Goal: Task Accomplishment & Management: Manage account settings

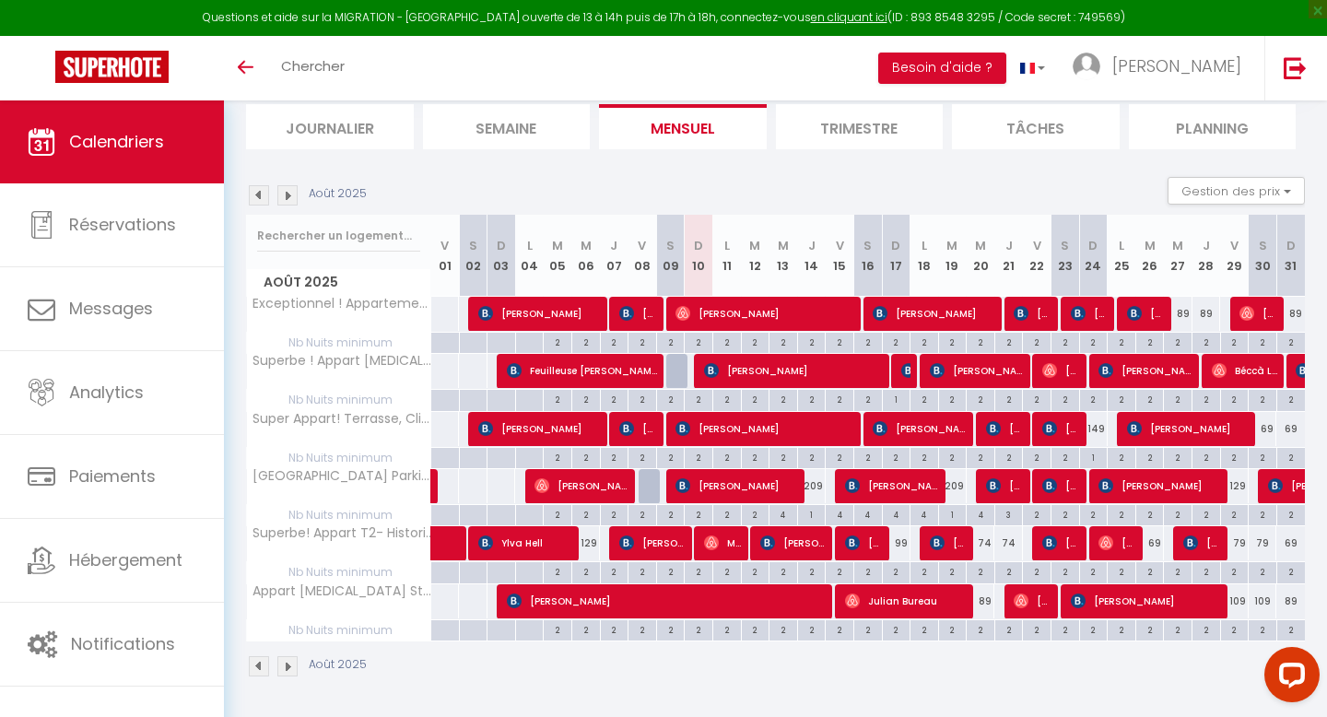
scroll to position [124, 0]
click at [590, 547] on div "129" at bounding box center [585, 543] width 29 height 34
type input "129"
select select "1"
type input "Mer 06 Août 2025"
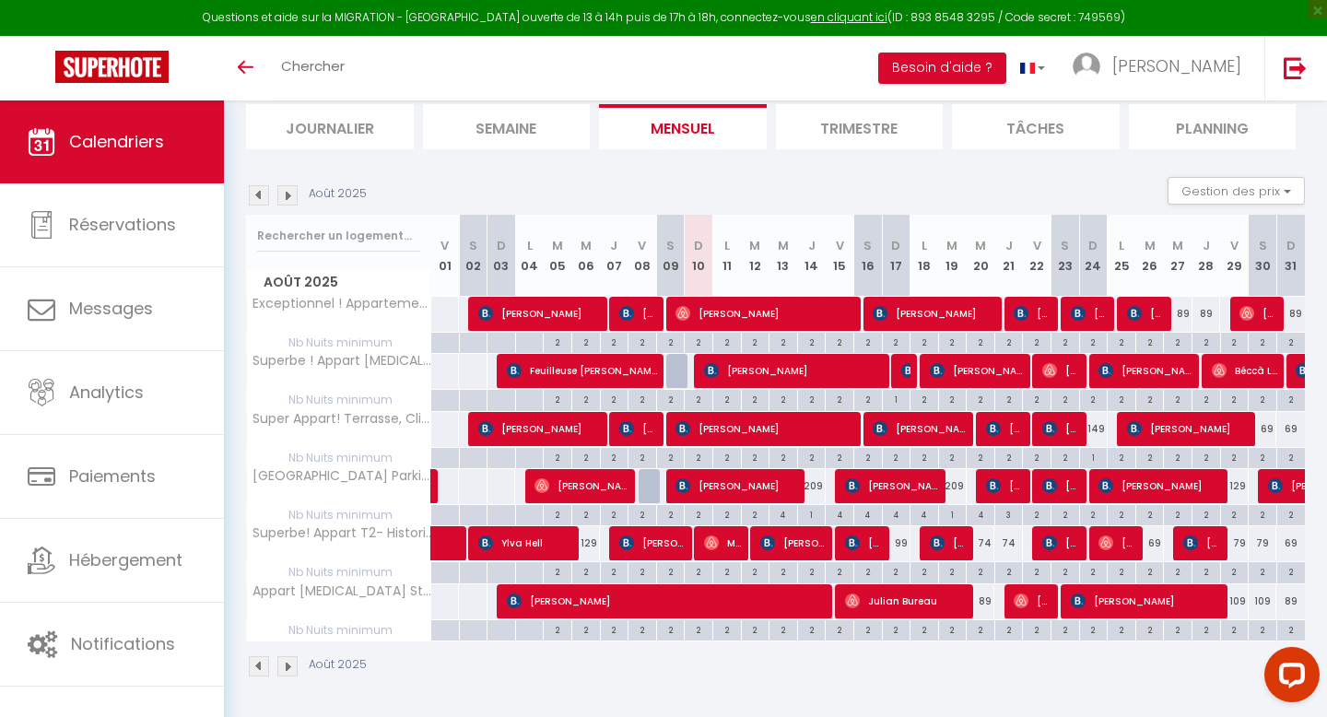
type input "Jeu 07 Août 2025"
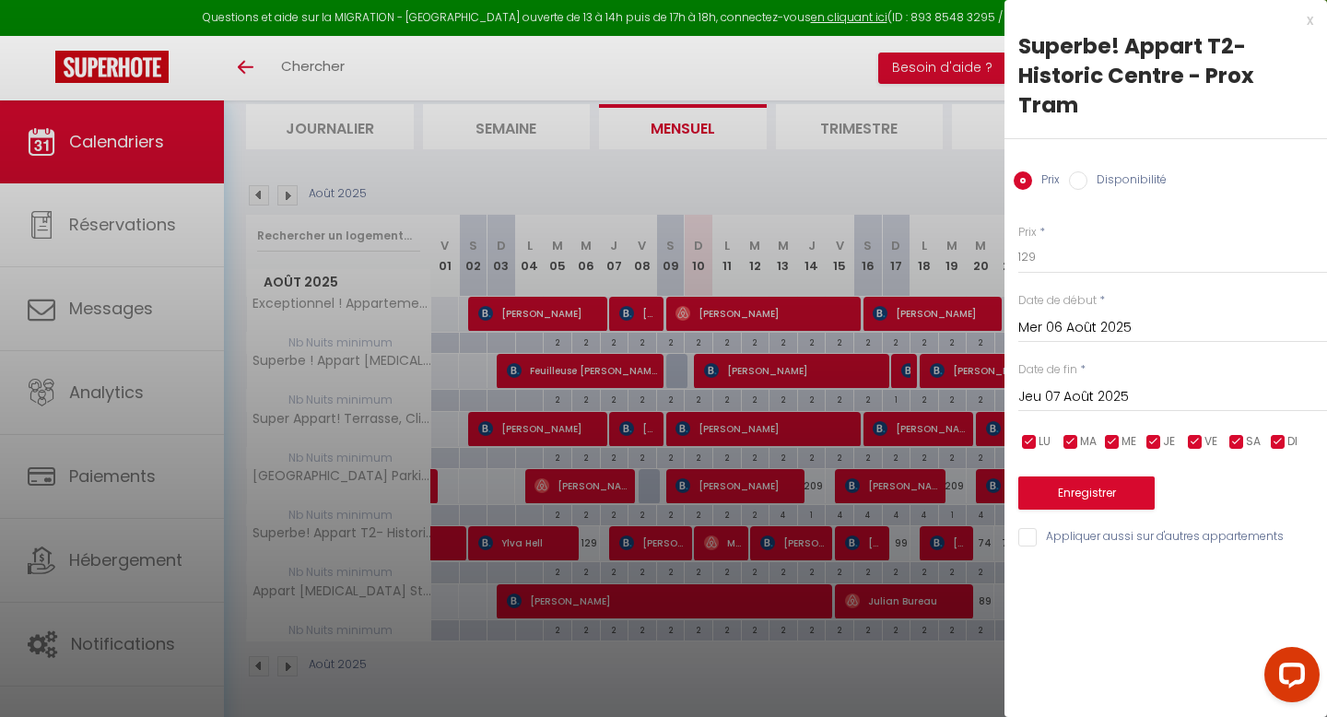
click at [1106, 177] on label "Disponibilité" at bounding box center [1127, 181] width 79 height 20
click at [1088, 177] on input "Disponibilité" at bounding box center [1078, 180] width 18 height 18
radio input "true"
radio input "false"
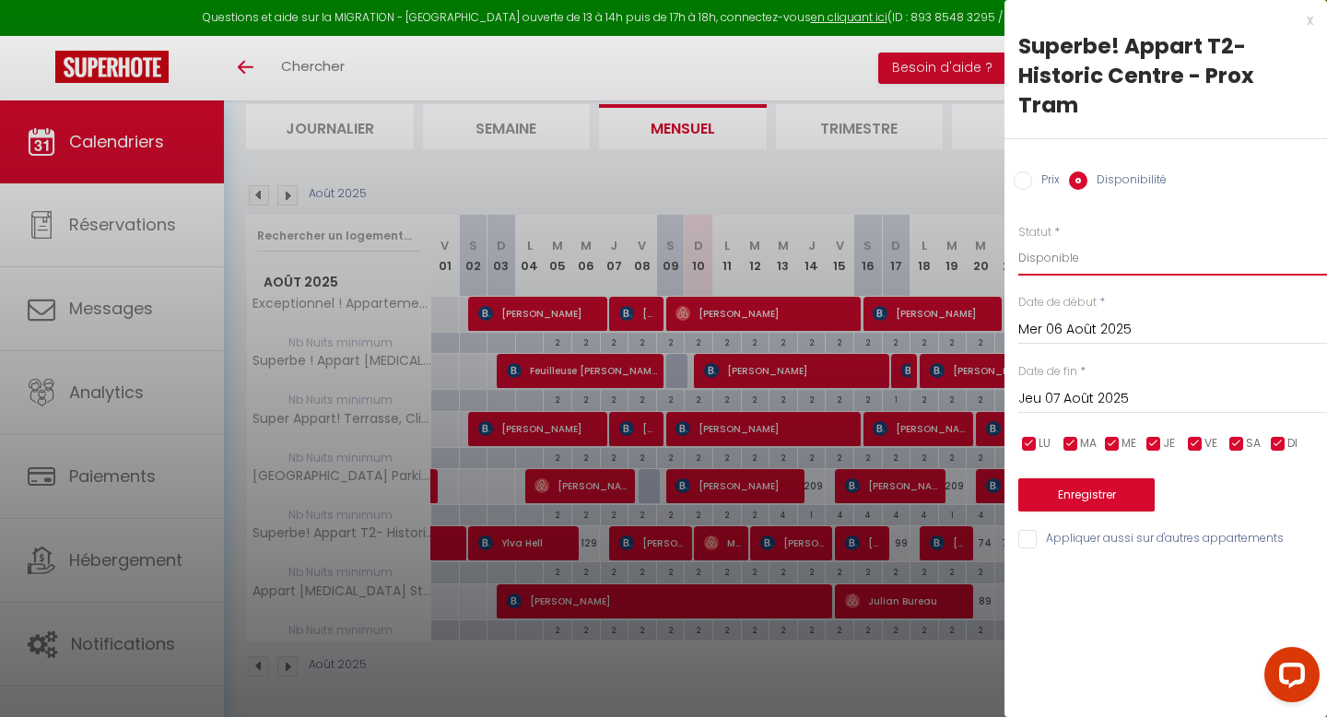
click at [1044, 255] on select "Disponible Indisponible" at bounding box center [1172, 258] width 309 height 35
select select "0"
click at [1072, 495] on button "Enregistrer" at bounding box center [1086, 494] width 136 height 33
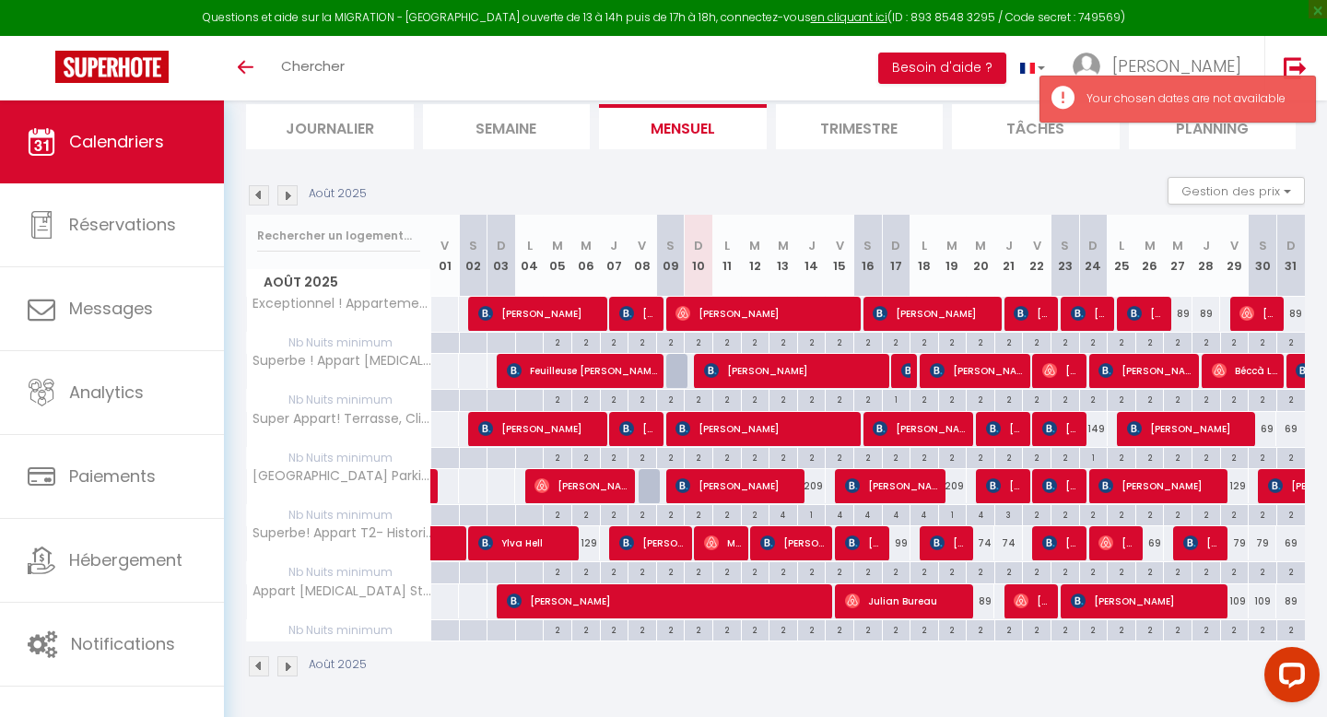
click at [591, 540] on div "129" at bounding box center [585, 543] width 29 height 34
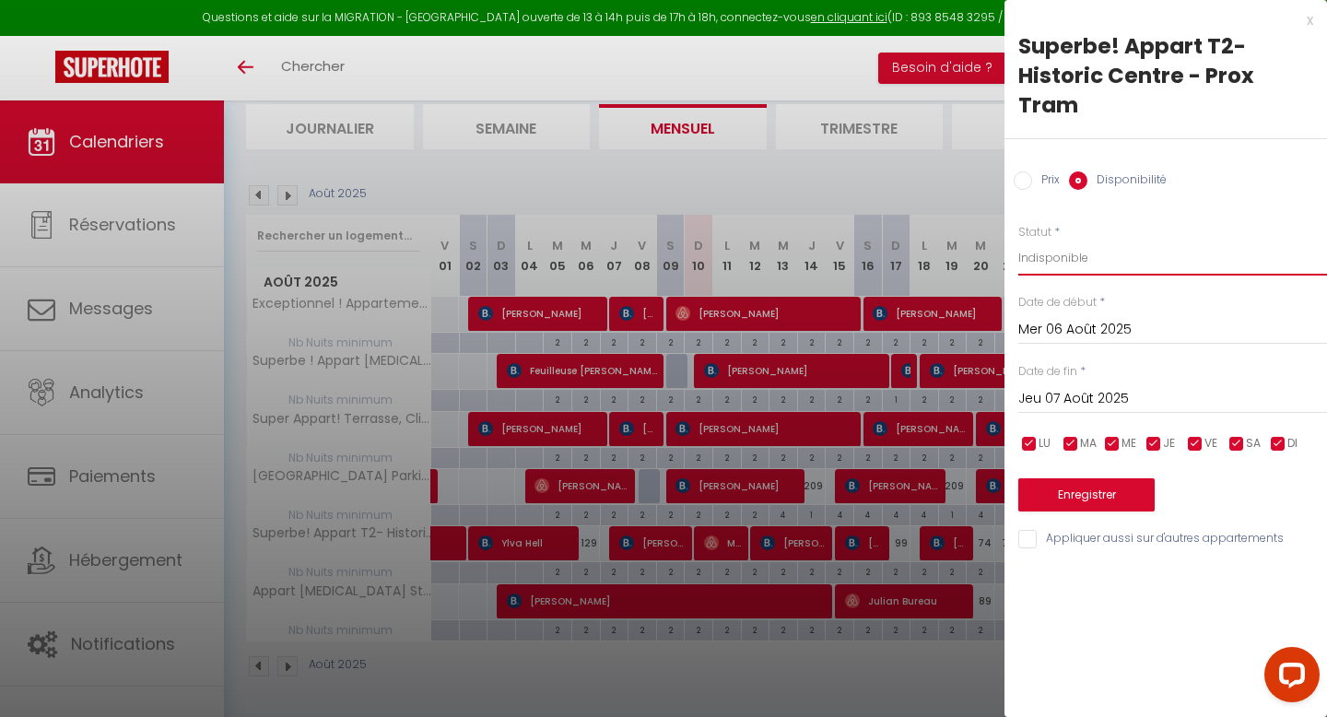
click at [1065, 263] on select "Disponible Indisponible" at bounding box center [1172, 258] width 309 height 35
select select "0"
click at [1067, 501] on button "Enregistrer" at bounding box center [1086, 494] width 136 height 33
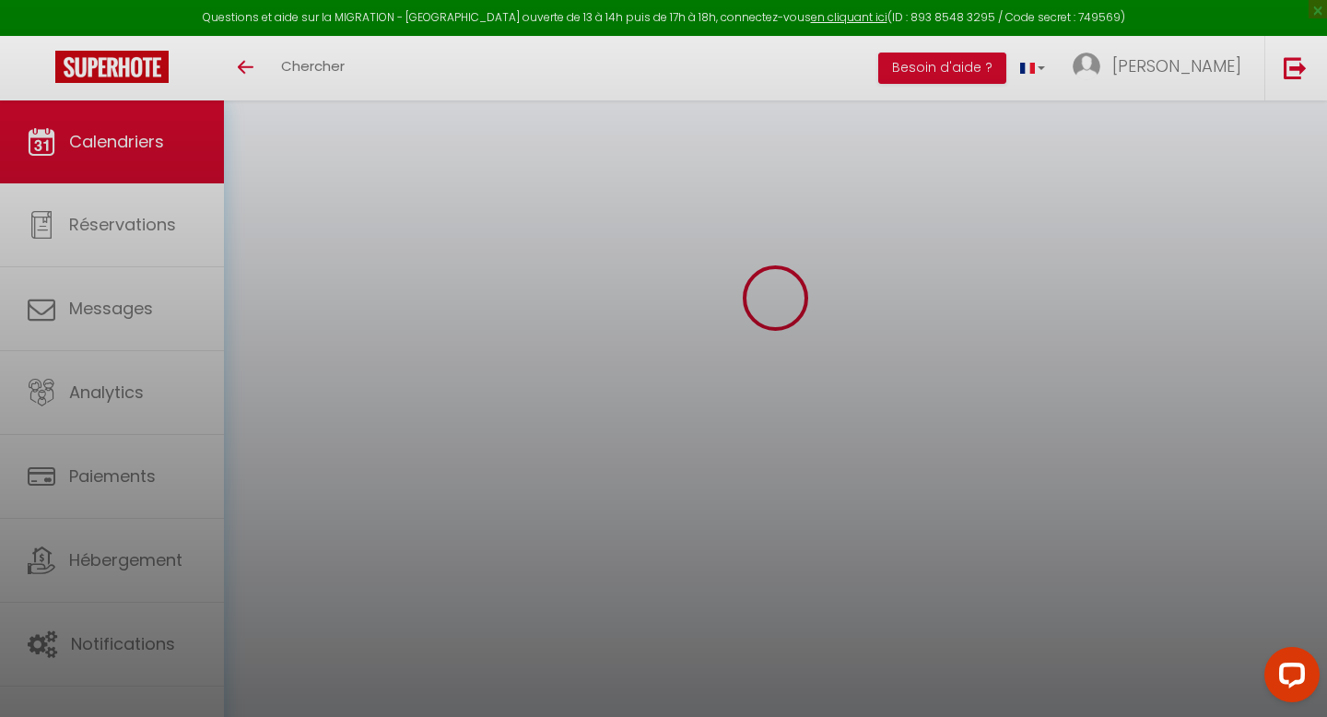
select select "0"
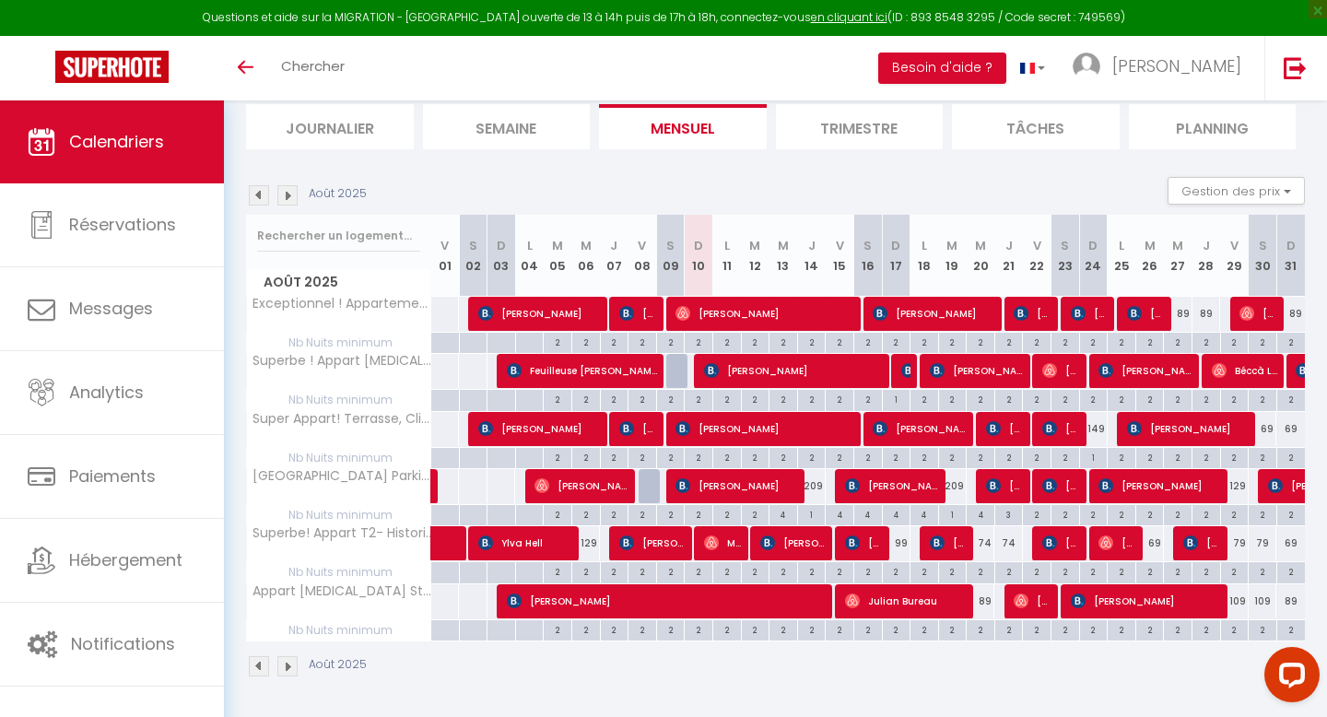
click at [985, 545] on div "74" at bounding box center [981, 543] width 29 height 34
type input "Mer 20 Août 2025"
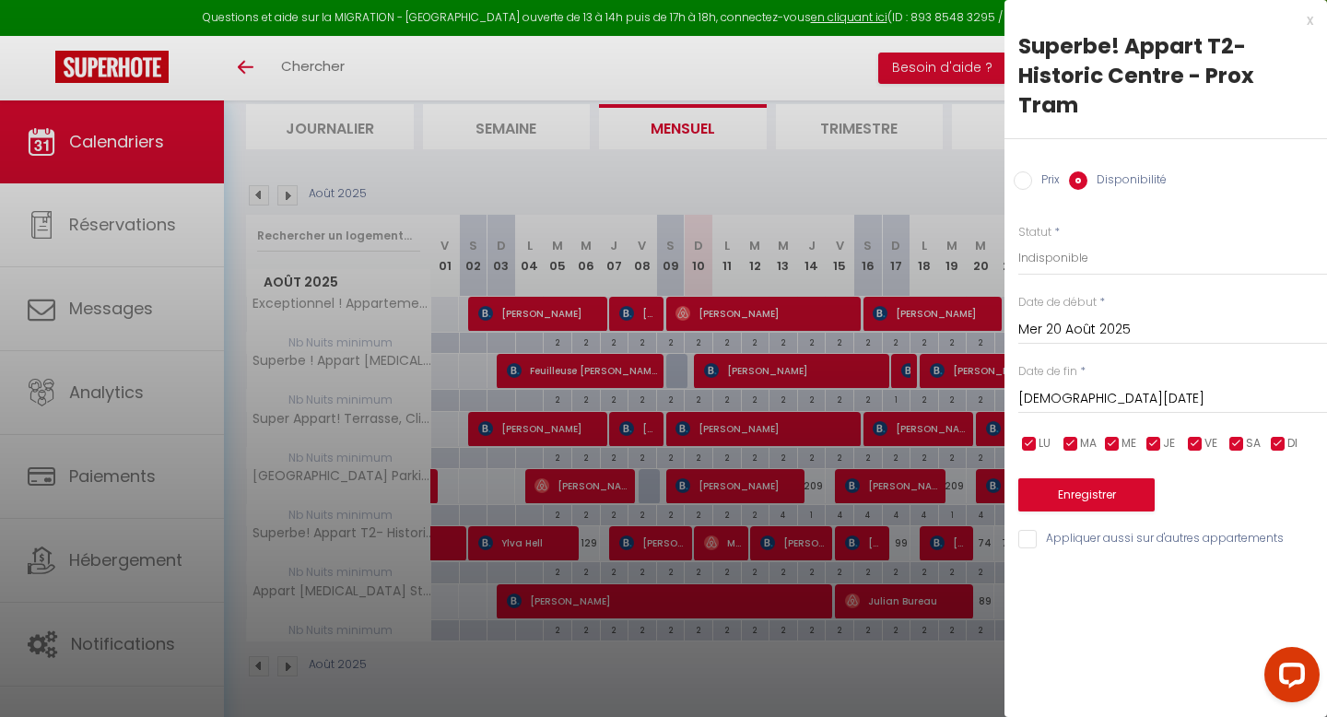
click at [1051, 402] on input "Jeu 21 Août 2025" at bounding box center [1172, 399] width 309 height 24
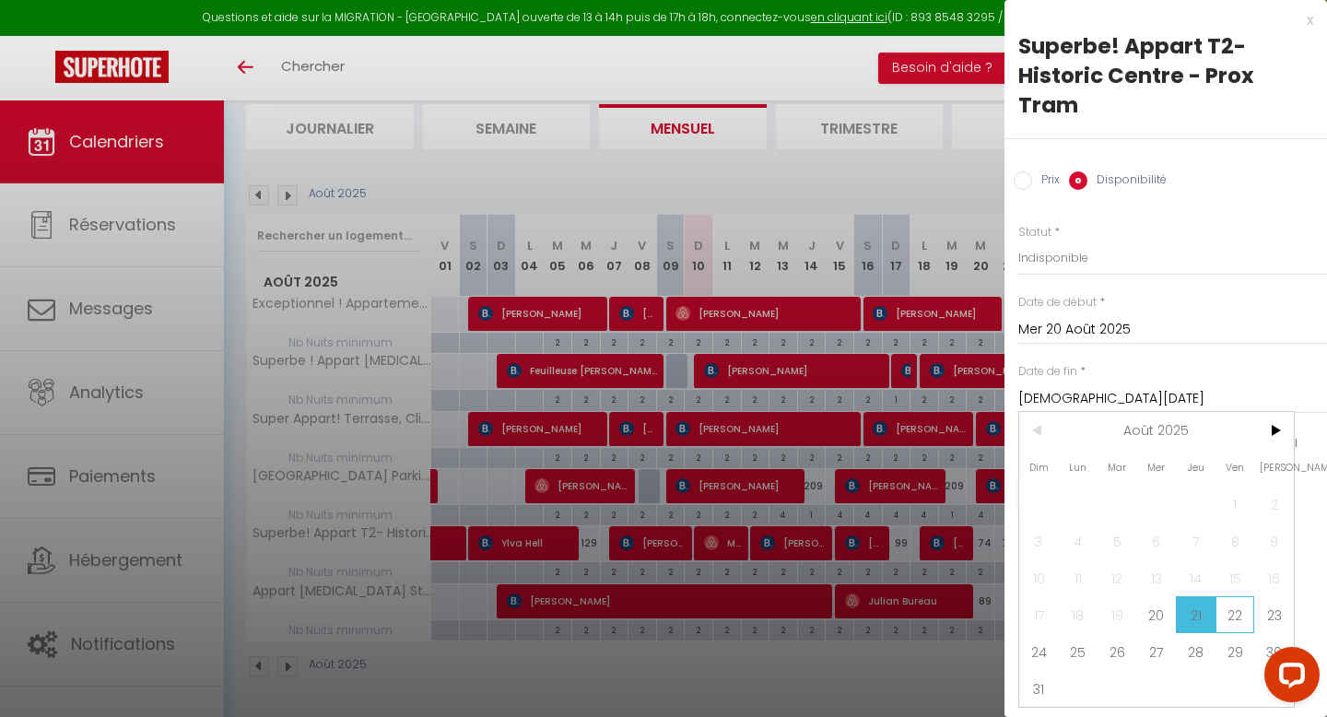
click at [1237, 612] on span "22" at bounding box center [1236, 614] width 40 height 37
type input "Ven 22 Août 2025"
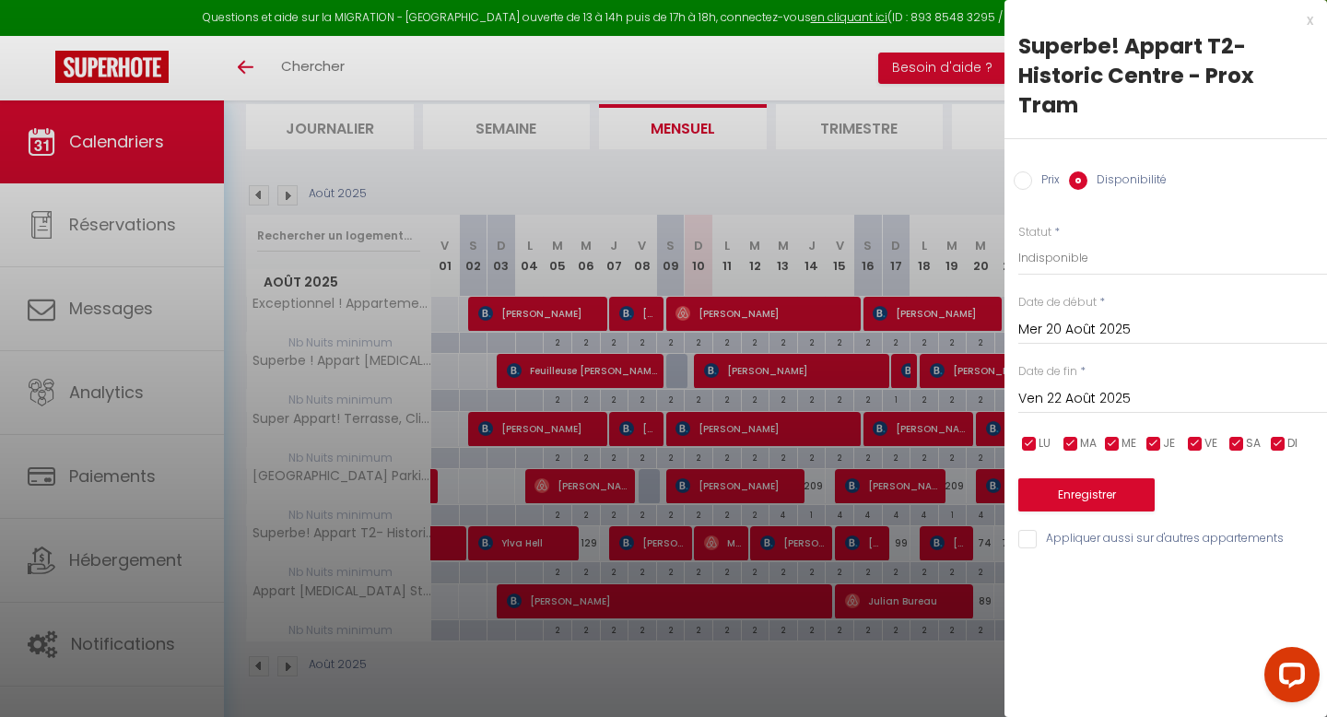
click at [1247, 336] on input "Mer 20 Août 2025" at bounding box center [1172, 330] width 309 height 24
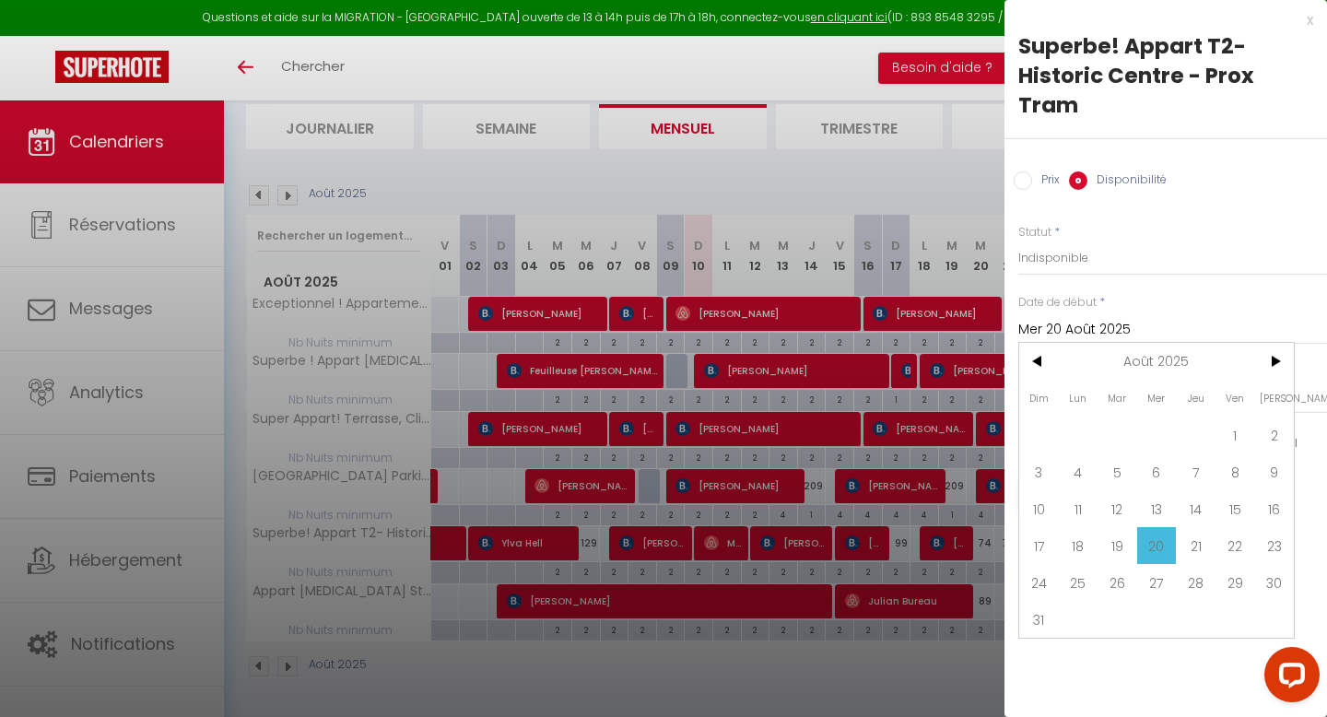
click at [1216, 229] on div "Statut * Disponible Indisponible" at bounding box center [1172, 250] width 309 height 53
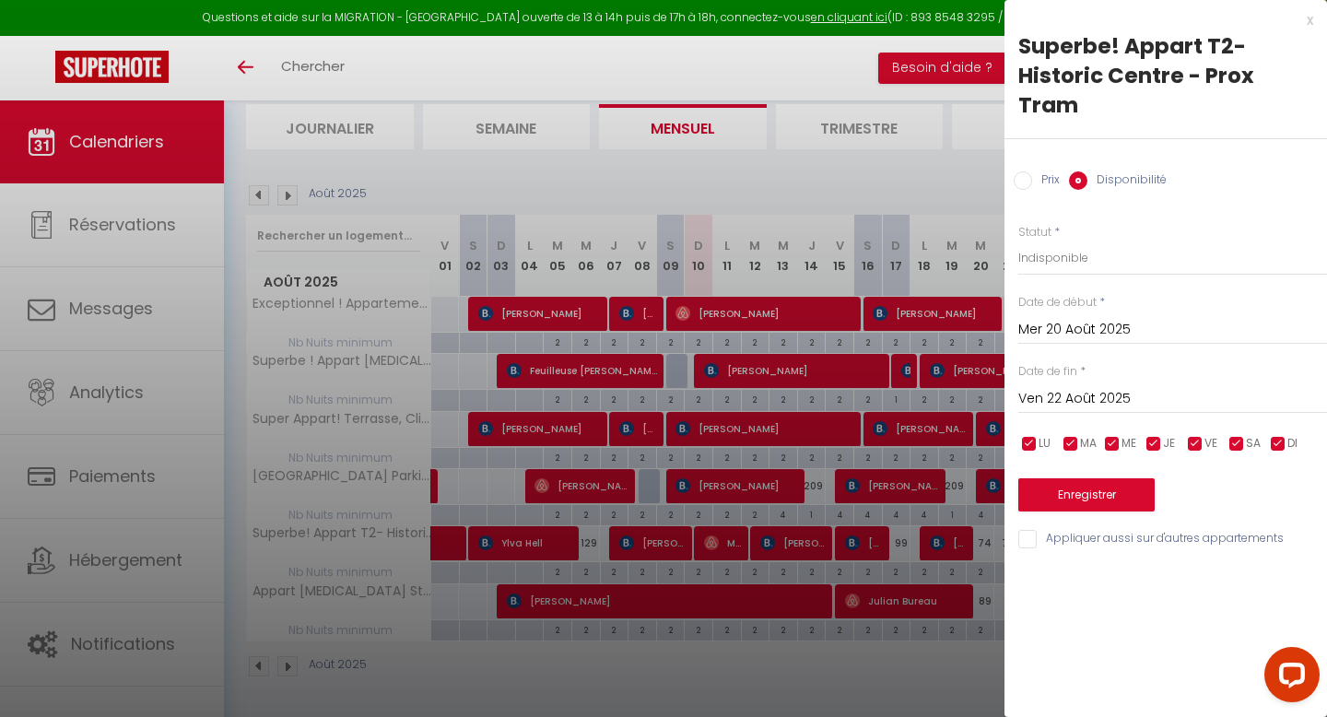
click at [1033, 181] on label "Prix" at bounding box center [1046, 181] width 28 height 20
click at [1032, 181] on input "Prix" at bounding box center [1023, 180] width 18 height 18
radio input "true"
radio input "false"
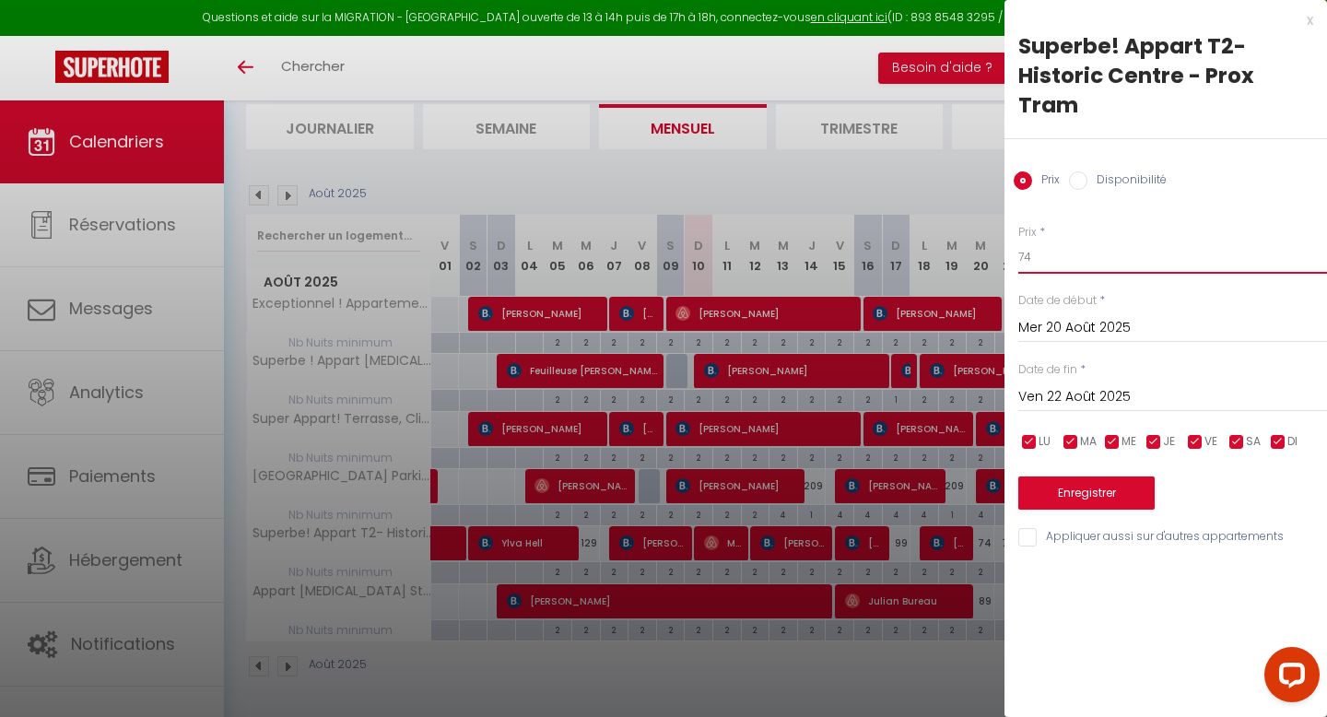
click at [1035, 244] on input "74" at bounding box center [1172, 257] width 309 height 33
type input "70"
click at [1092, 500] on button "Enregistrer" at bounding box center [1086, 492] width 136 height 33
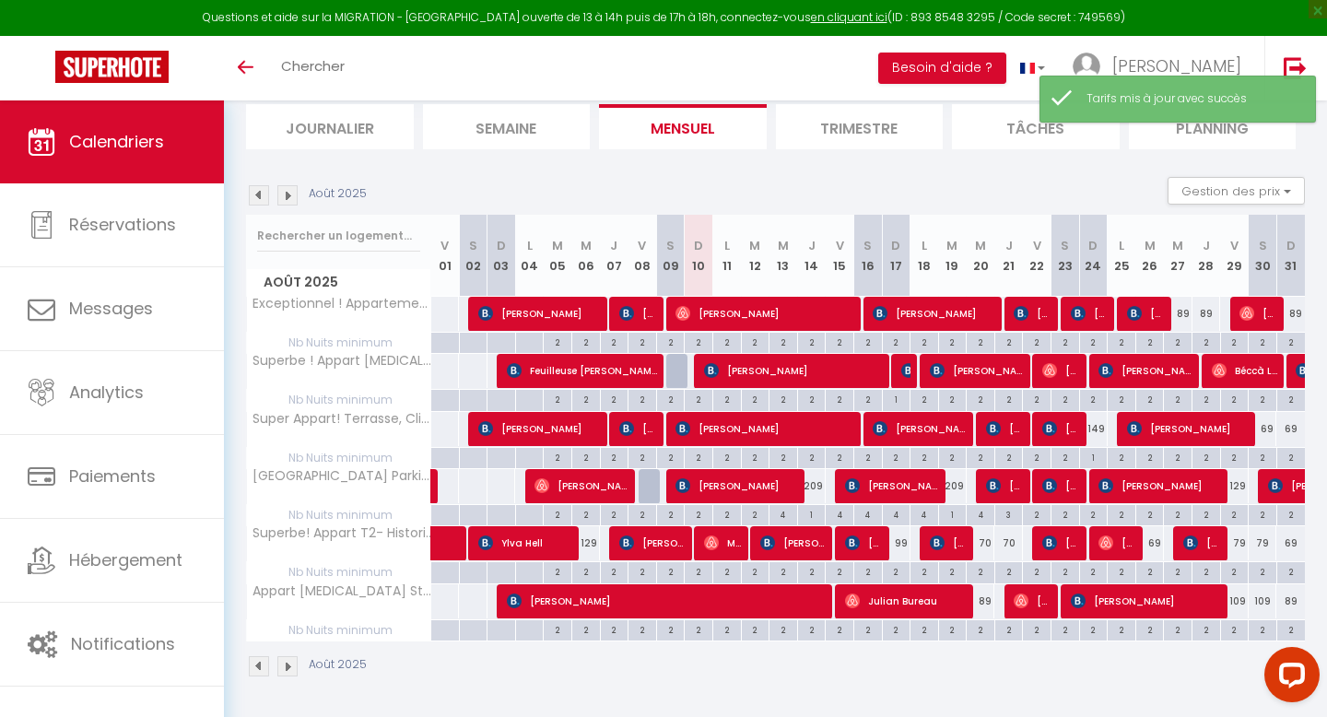
click at [1240, 547] on div "79" at bounding box center [1234, 543] width 29 height 34
type input "79"
type input "Ven 29 Août 2025"
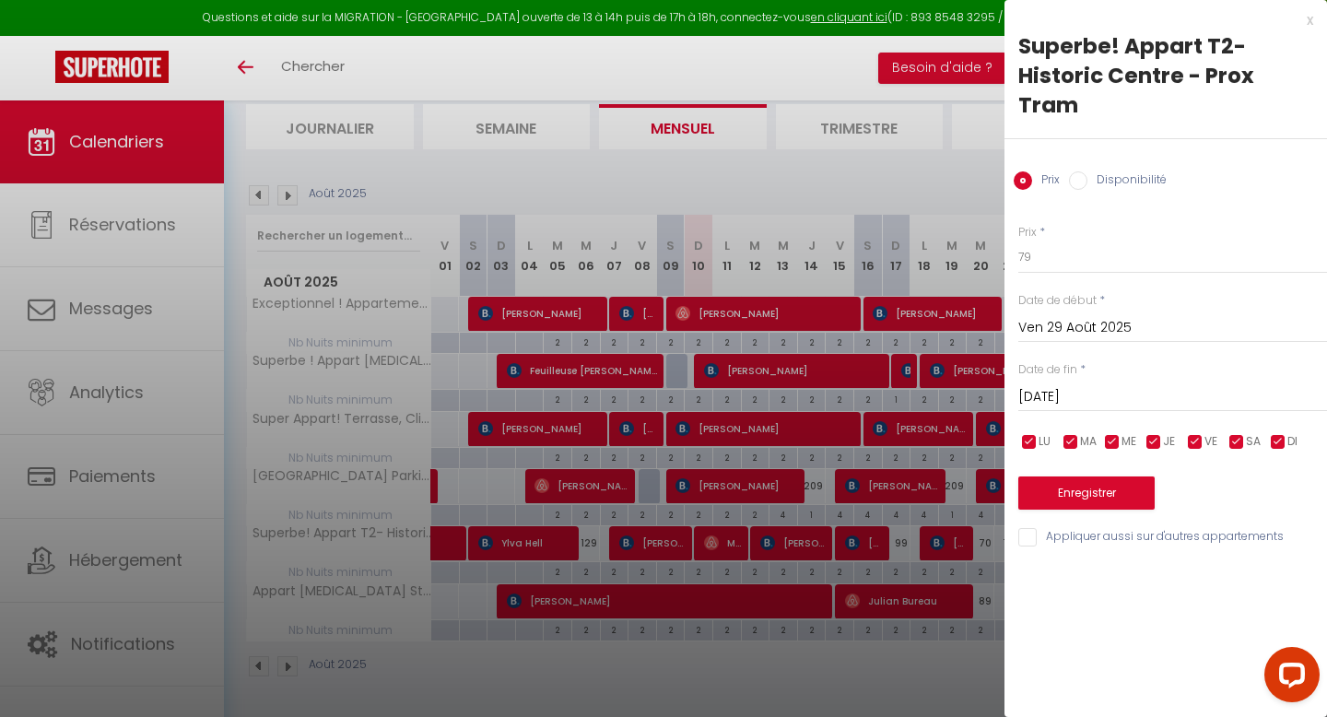
click at [1066, 395] on input "Sam 30 Août 2025" at bounding box center [1172, 397] width 309 height 24
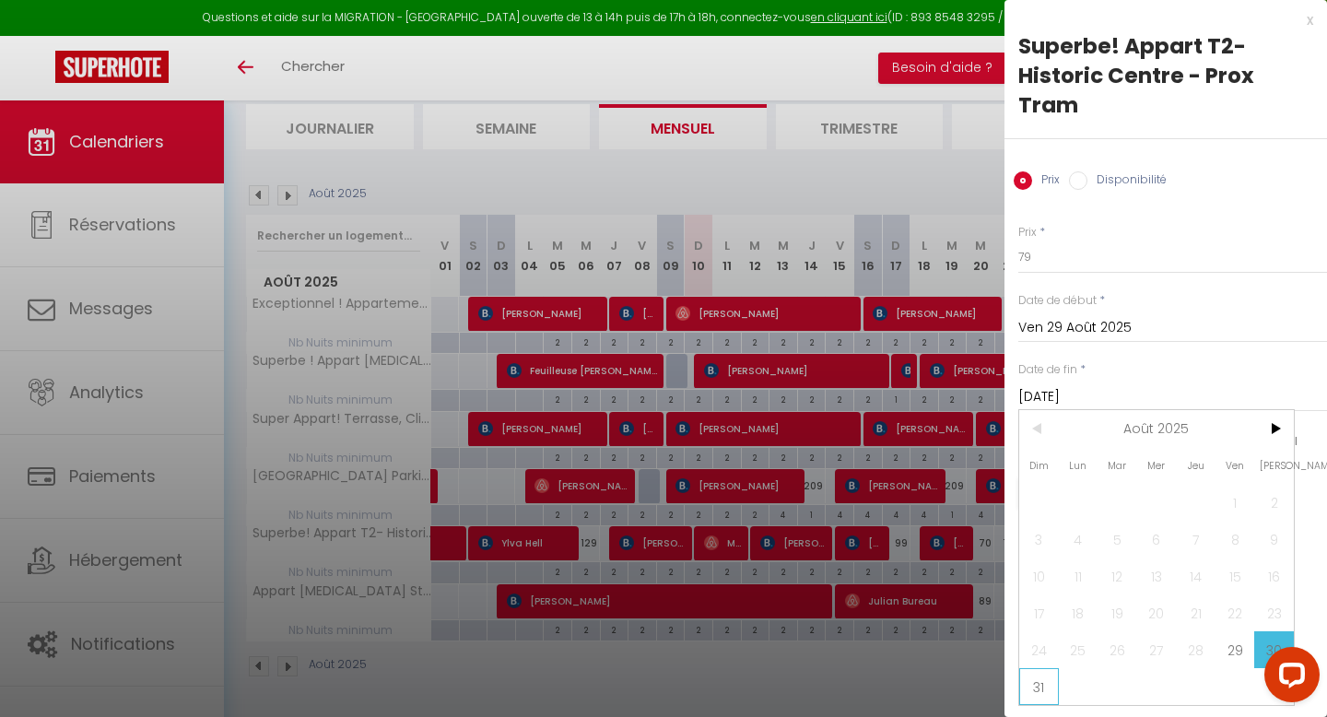
click at [1039, 686] on span "31" at bounding box center [1039, 686] width 40 height 37
type input "Dim 31 Août 2025"
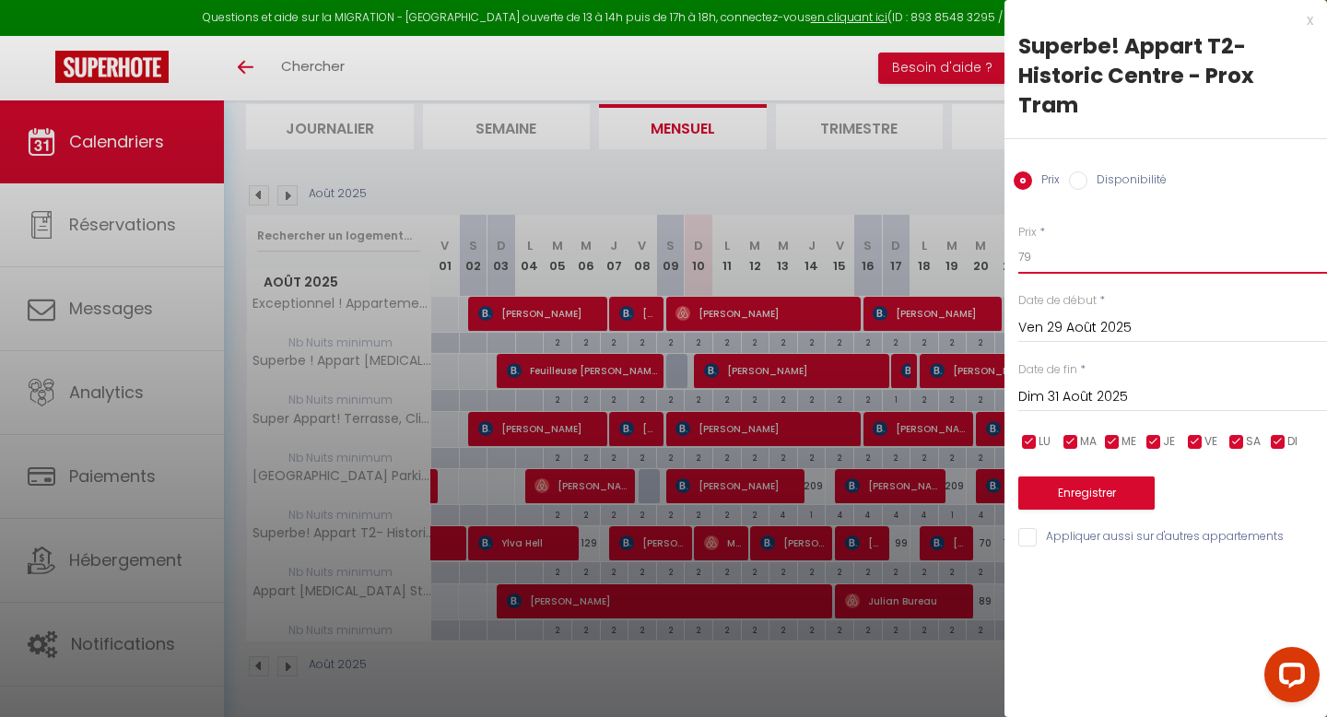
click at [1039, 262] on input "79" at bounding box center [1172, 257] width 309 height 33
type input "74"
click at [1100, 510] on div "Prix * 74 Statut * Disponible Indisponible Date de début * Ven 29 Août 2025 < A…" at bounding box center [1166, 375] width 323 height 348
click at [1089, 498] on button "Enregistrer" at bounding box center [1086, 492] width 136 height 33
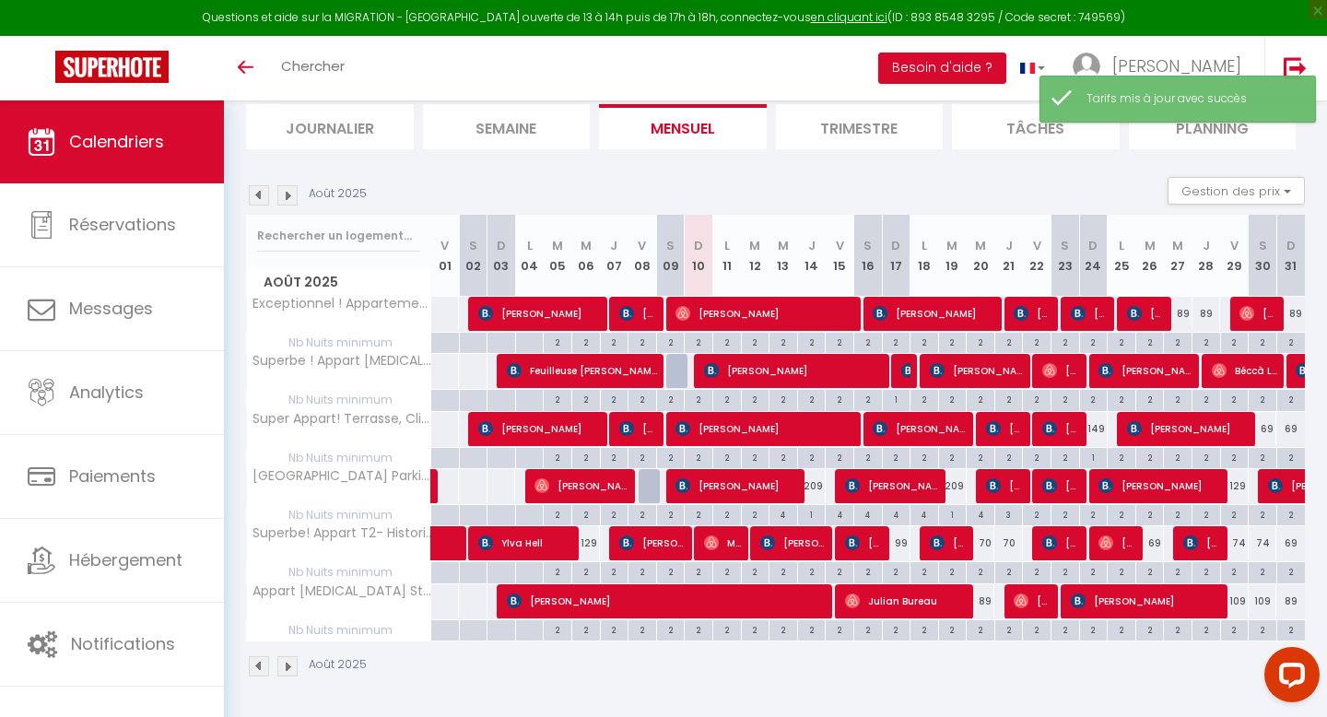
click at [297, 194] on img at bounding box center [287, 195] width 20 height 20
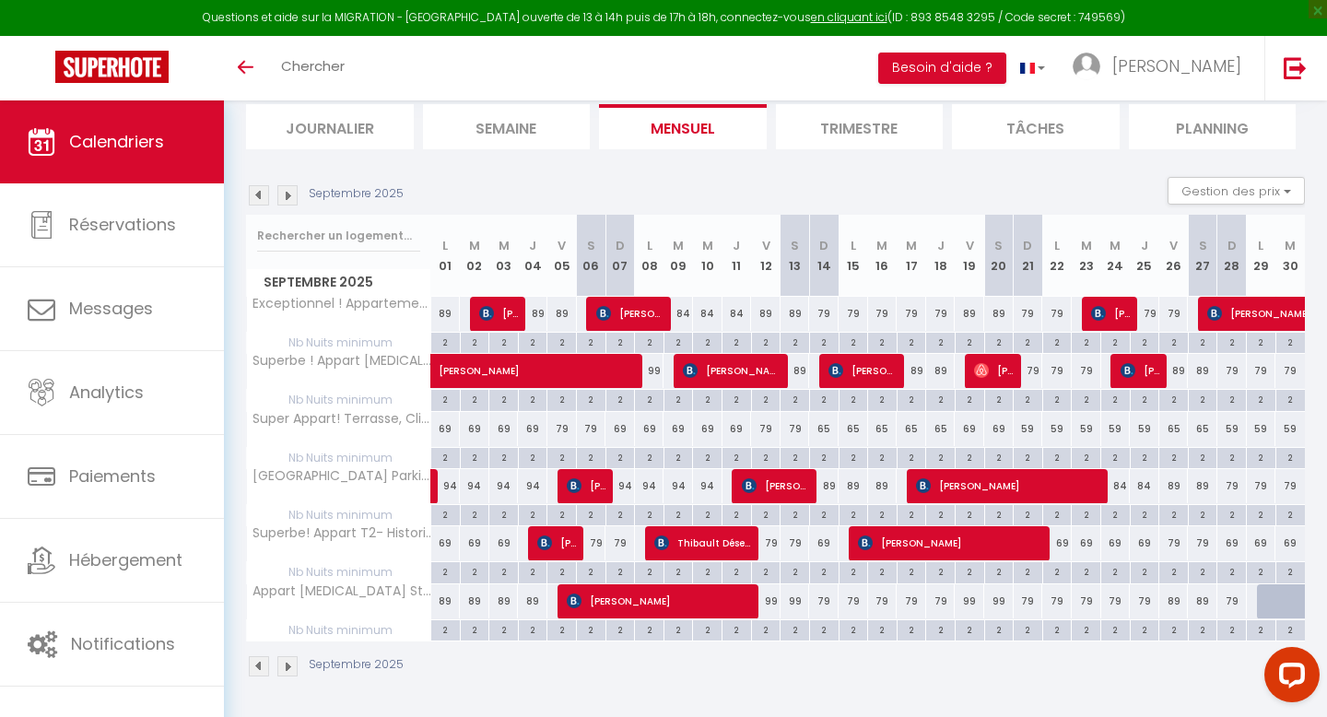
click at [620, 441] on div "69" at bounding box center [620, 429] width 29 height 34
type input "69"
type input "Dim 07 Septembre 2025"
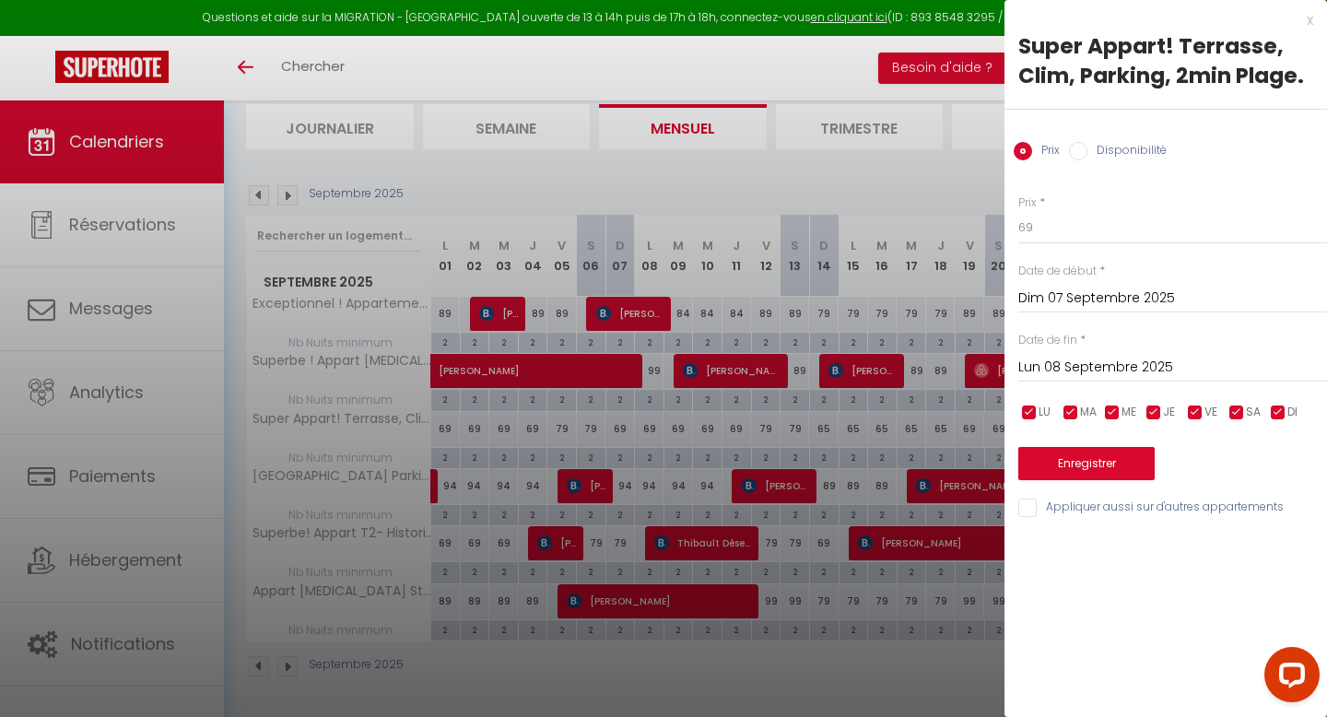
click at [1084, 365] on input "Lun 08 Septembre 2025" at bounding box center [1172, 368] width 309 height 24
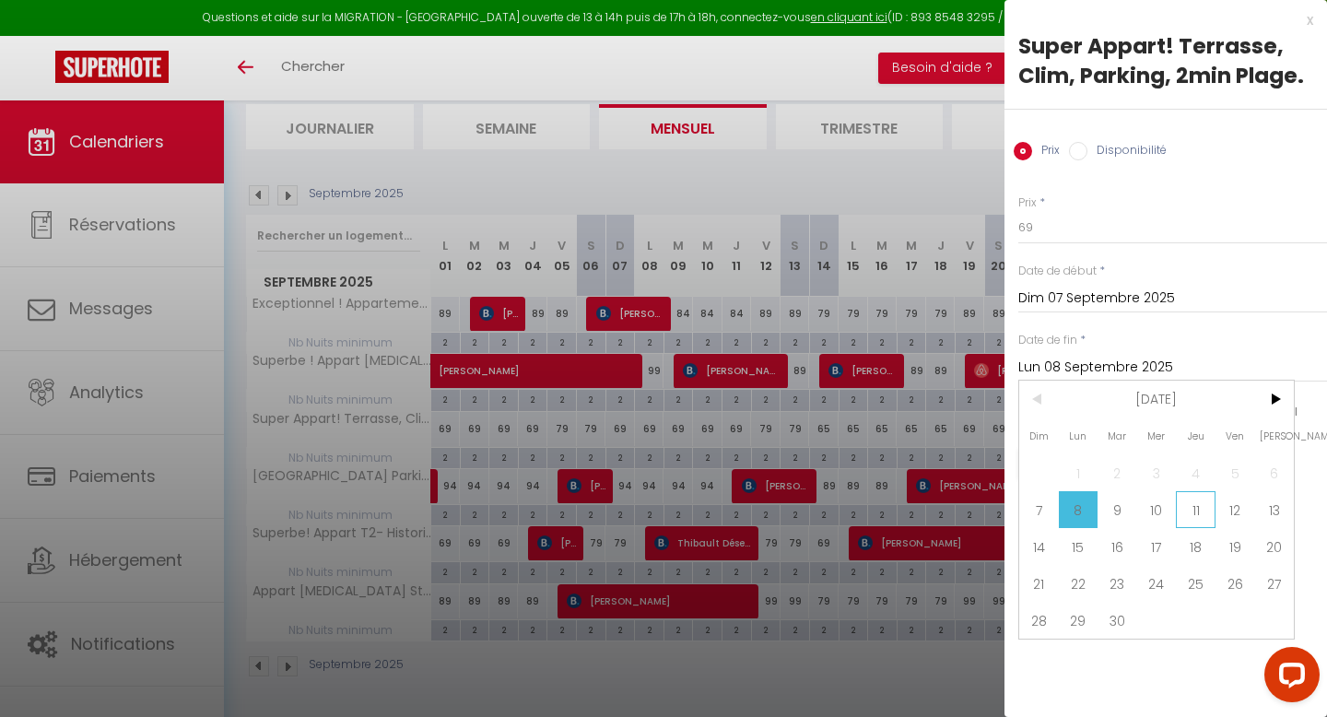
click at [1201, 507] on span "11" at bounding box center [1196, 509] width 40 height 37
type input "Jeu 11 Septembre 2025"
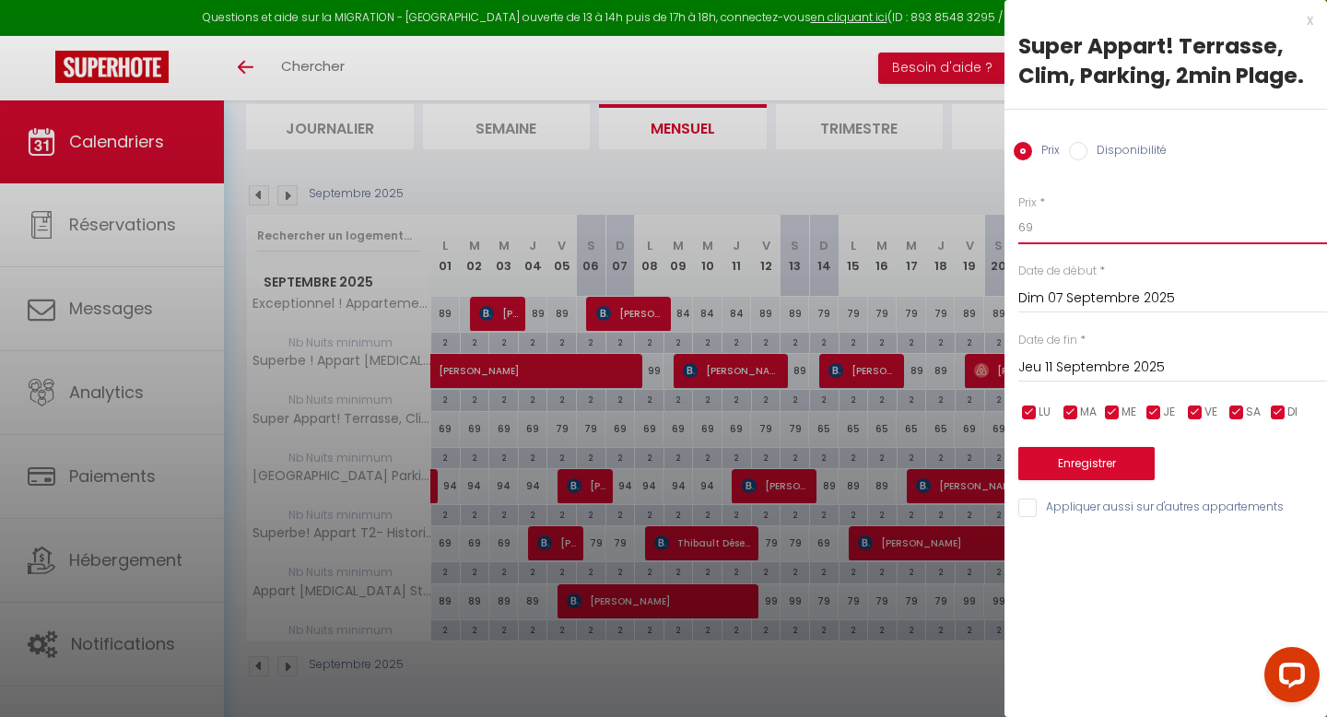
click at [1077, 235] on input "69" at bounding box center [1172, 227] width 309 height 33
type input "64"
click at [1130, 459] on button "Enregistrer" at bounding box center [1086, 463] width 136 height 33
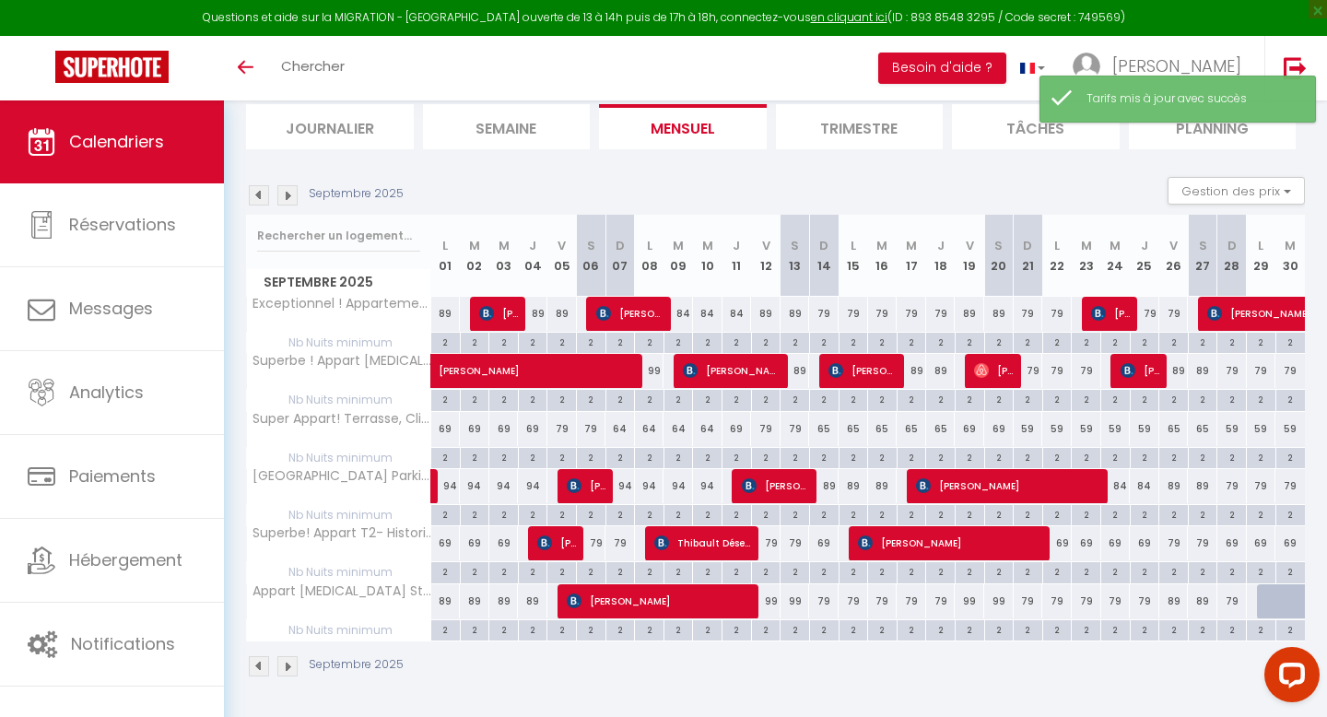
click at [555, 429] on div "79" at bounding box center [561, 429] width 29 height 34
type input "79"
type input "Ven 05 Septembre 2025"
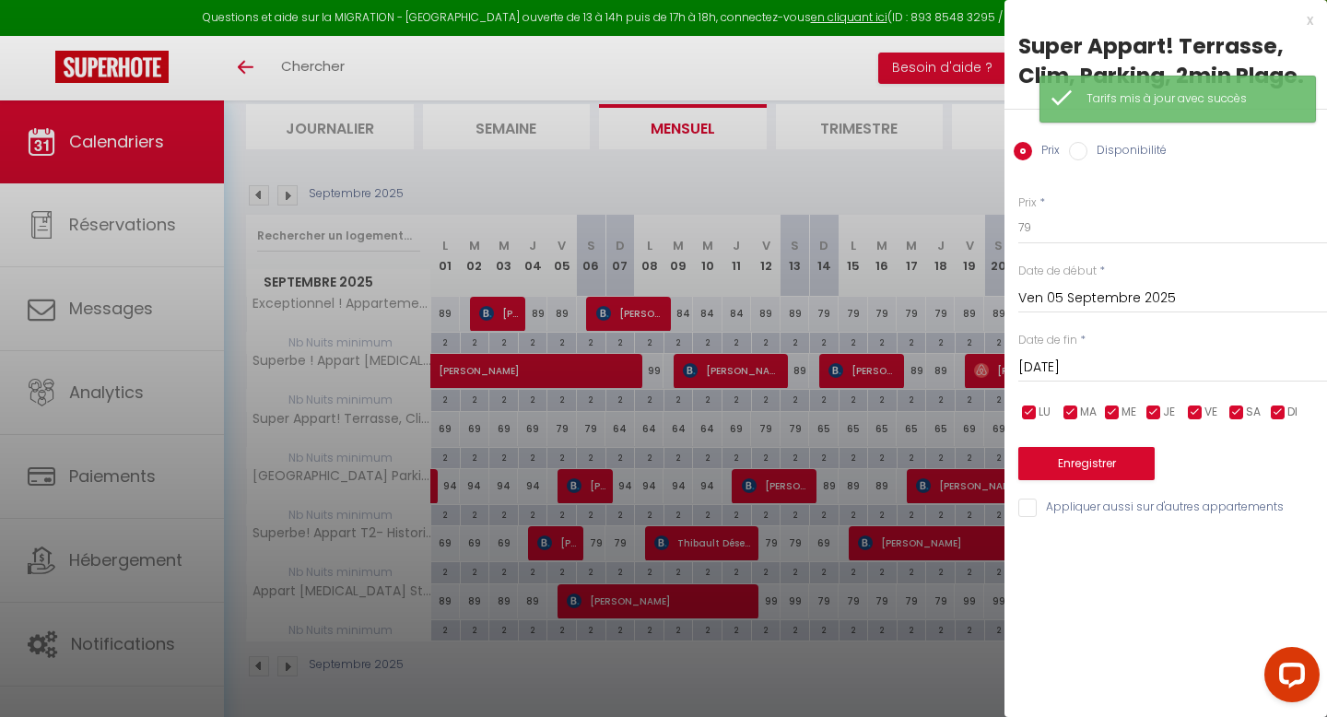
click at [1039, 372] on input "Sam 06 Septembre 2025" at bounding box center [1172, 368] width 309 height 24
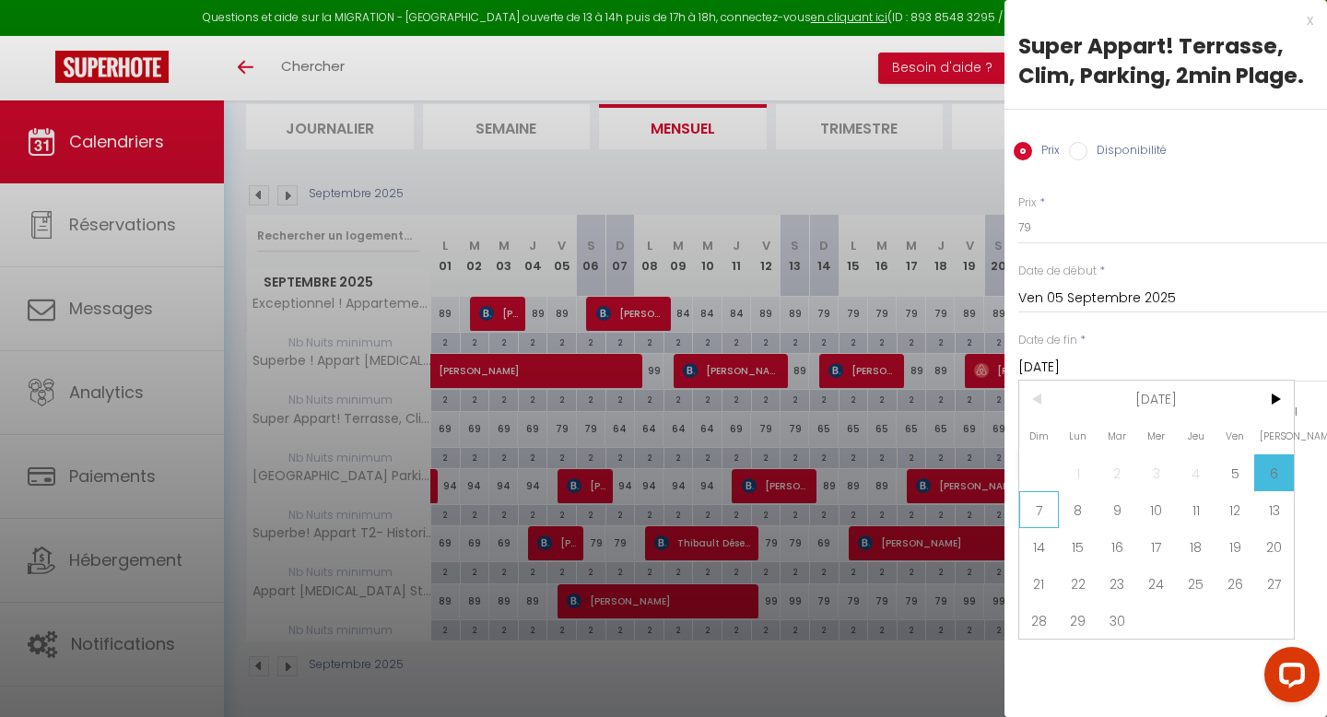
click at [1038, 509] on span "7" at bounding box center [1039, 509] width 40 height 37
type input "Dim 07 Septembre 2025"
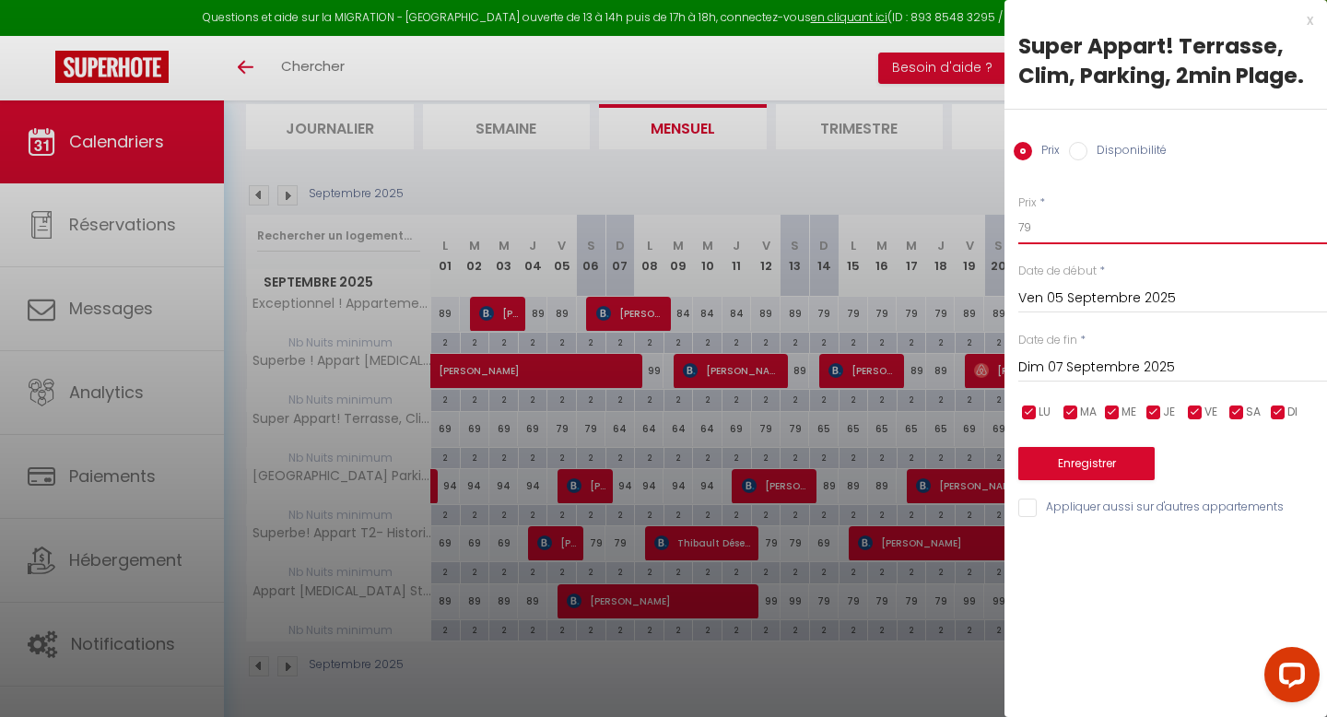
click at [1068, 240] on input "79" at bounding box center [1172, 227] width 309 height 33
type input "74"
click at [1072, 461] on button "Enregistrer" at bounding box center [1086, 463] width 136 height 33
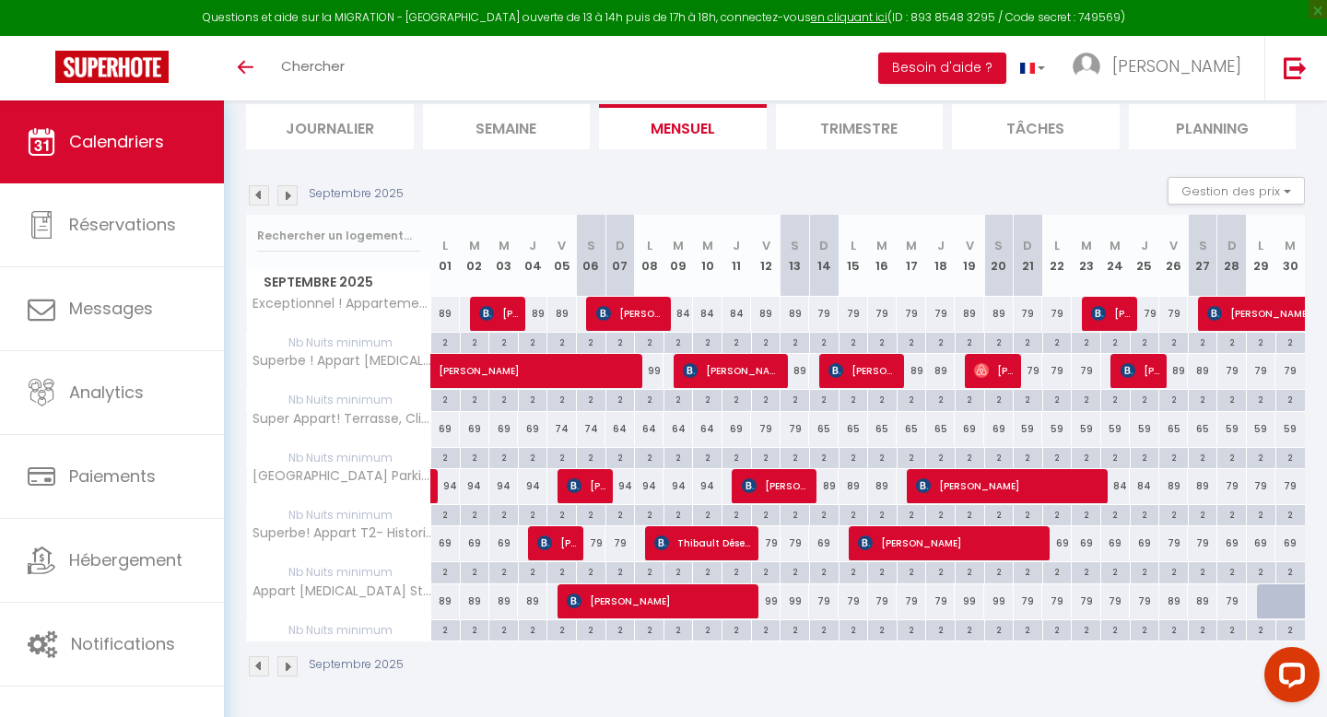
click at [452, 428] on div "69" at bounding box center [445, 429] width 29 height 34
type input "69"
type input "Lun 01 Septembre 2025"
type input "Mar 02 Septembre 2025"
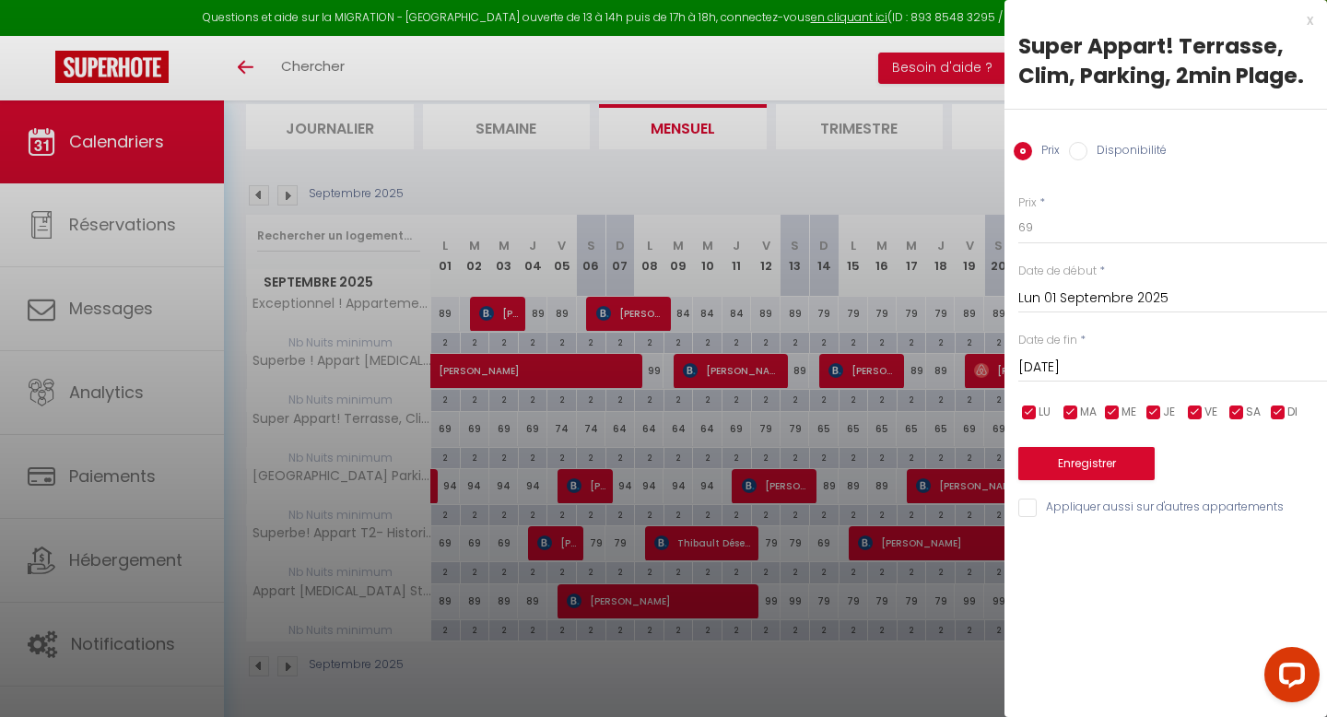
click at [1065, 288] on input "Lun 01 Septembre 2025" at bounding box center [1172, 299] width 309 height 24
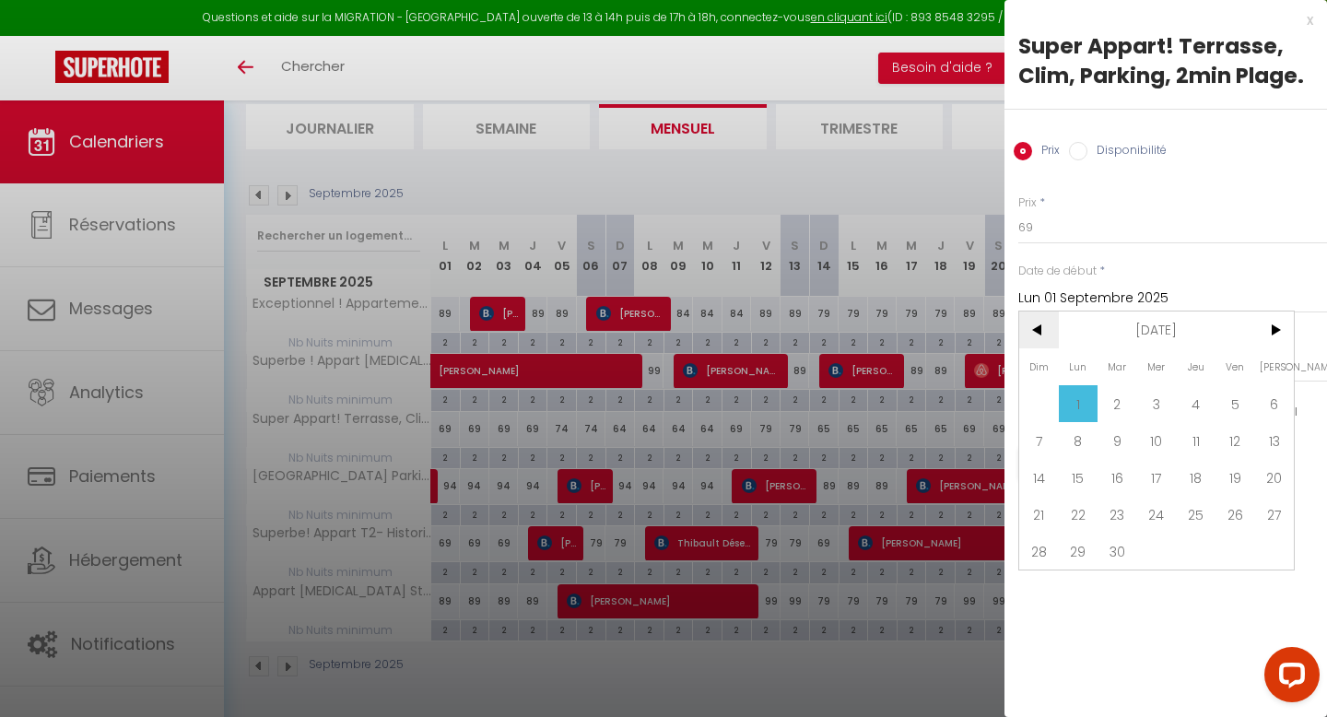
click at [1034, 336] on span "<" at bounding box center [1039, 330] width 40 height 37
click at [1046, 582] on span "31" at bounding box center [1039, 588] width 40 height 37
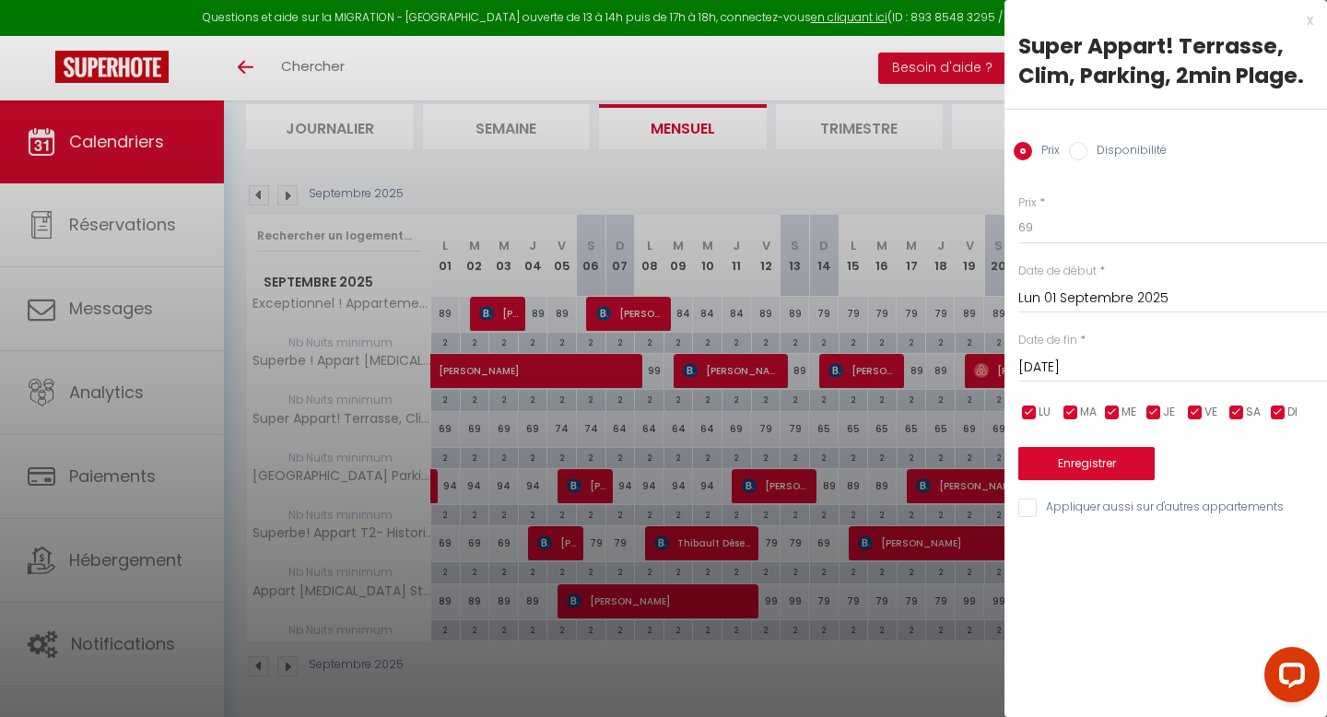
type input "Dim 31 Août 2025"
click at [1104, 368] on input "Mar 02 Septembre 2025" at bounding box center [1172, 368] width 309 height 24
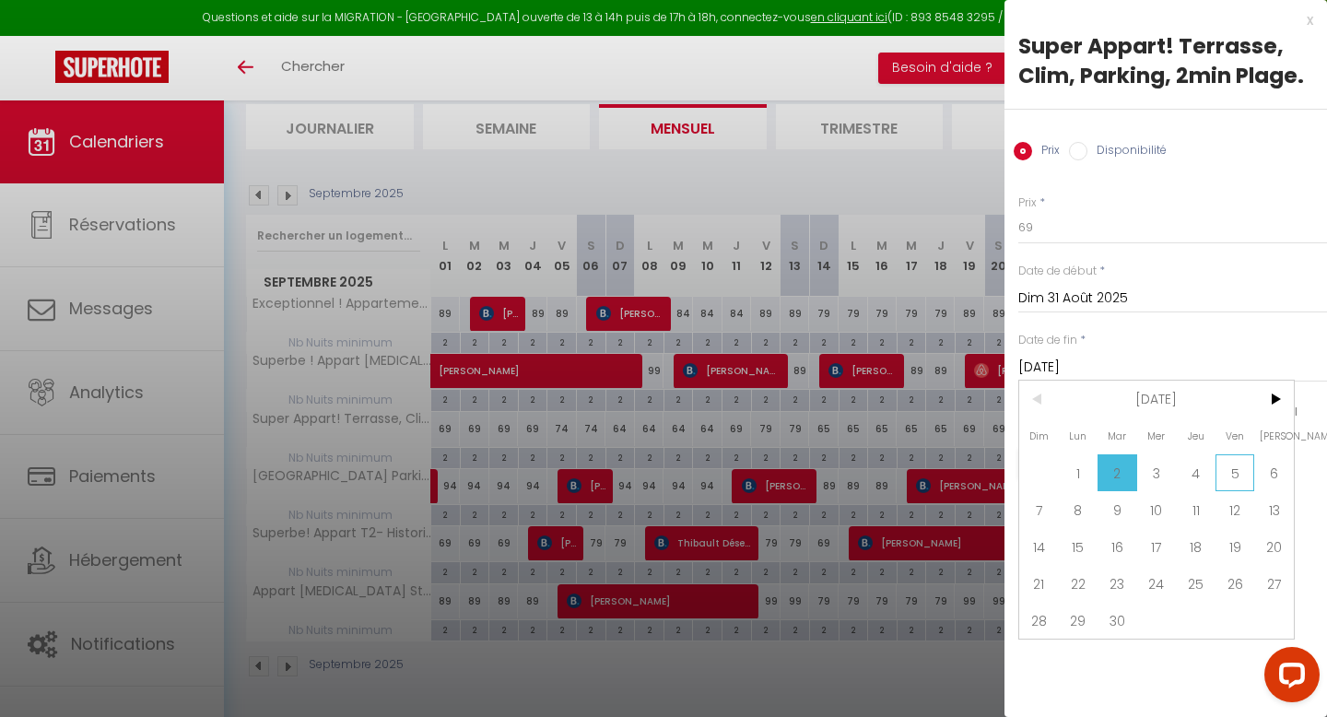
click at [1233, 472] on span "5" at bounding box center [1236, 472] width 40 height 37
type input "Ven 05 Septembre 2025"
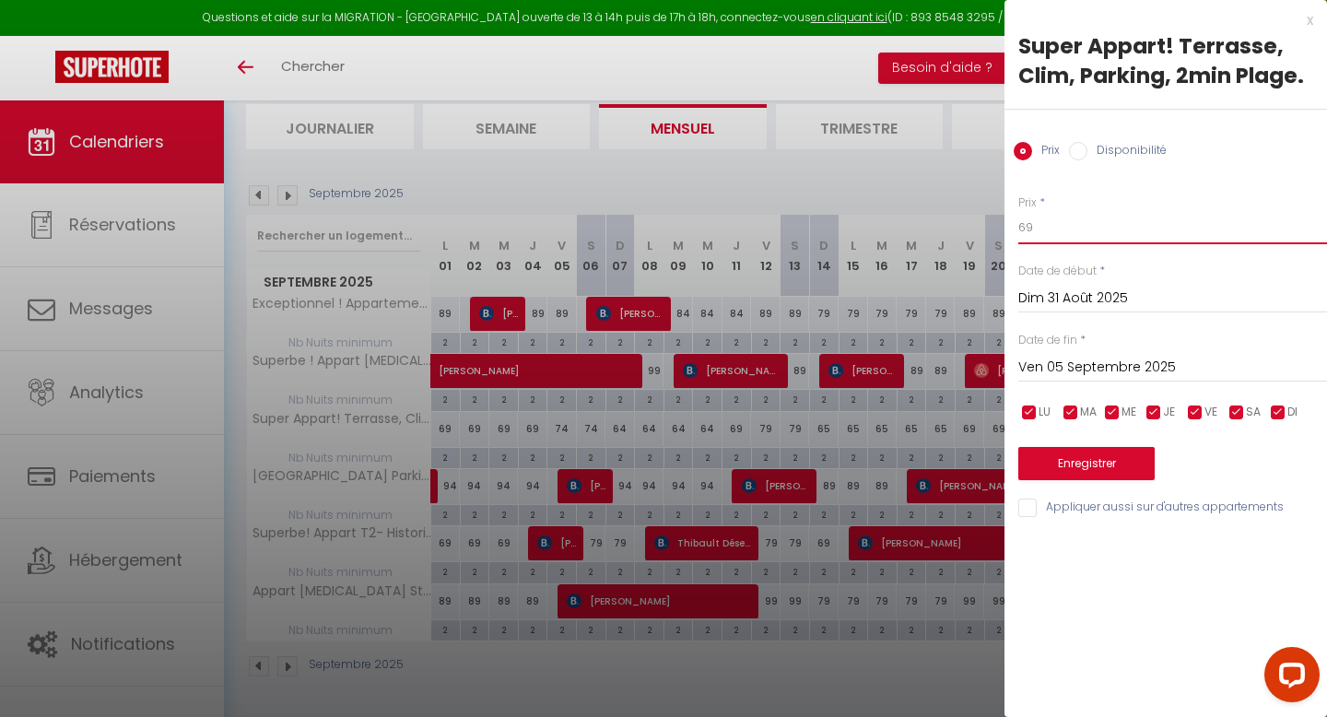
click at [1057, 232] on input "69" at bounding box center [1172, 227] width 309 height 33
click at [1051, 236] on input "59" at bounding box center [1172, 227] width 309 height 33
type input "64"
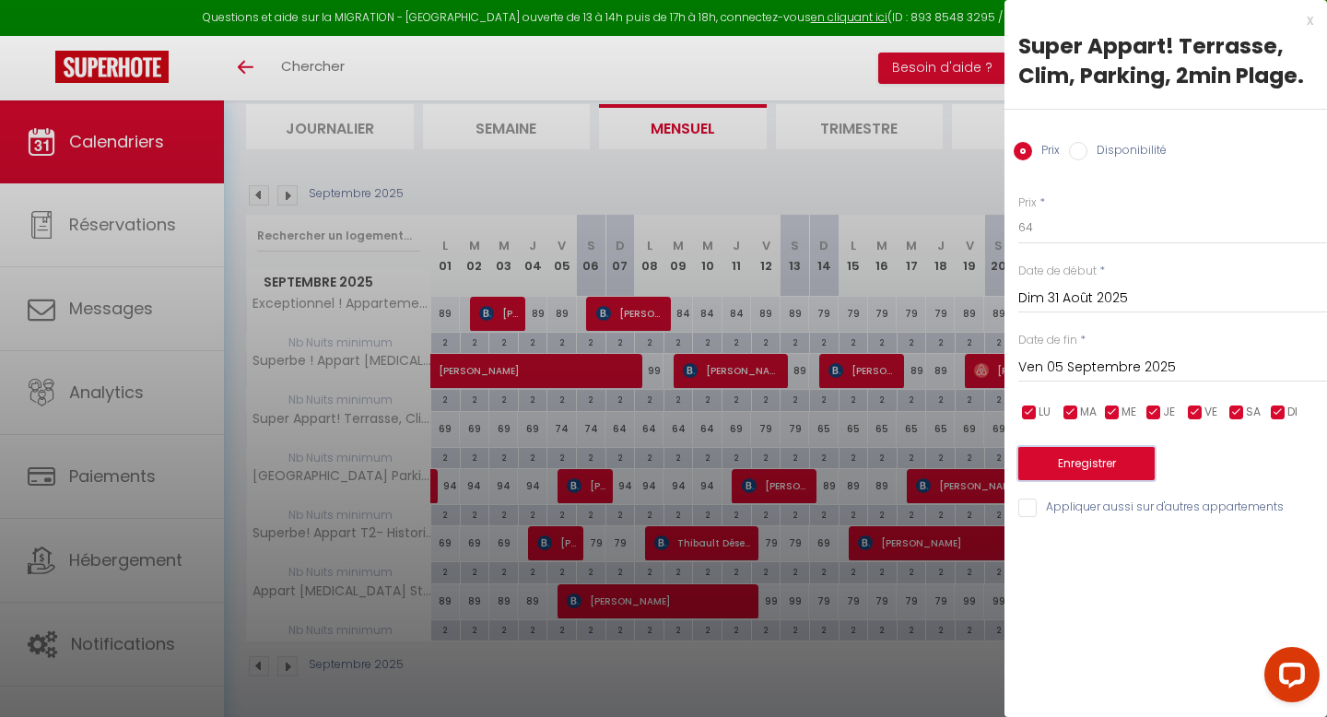
click at [1072, 475] on button "Enregistrer" at bounding box center [1086, 463] width 136 height 33
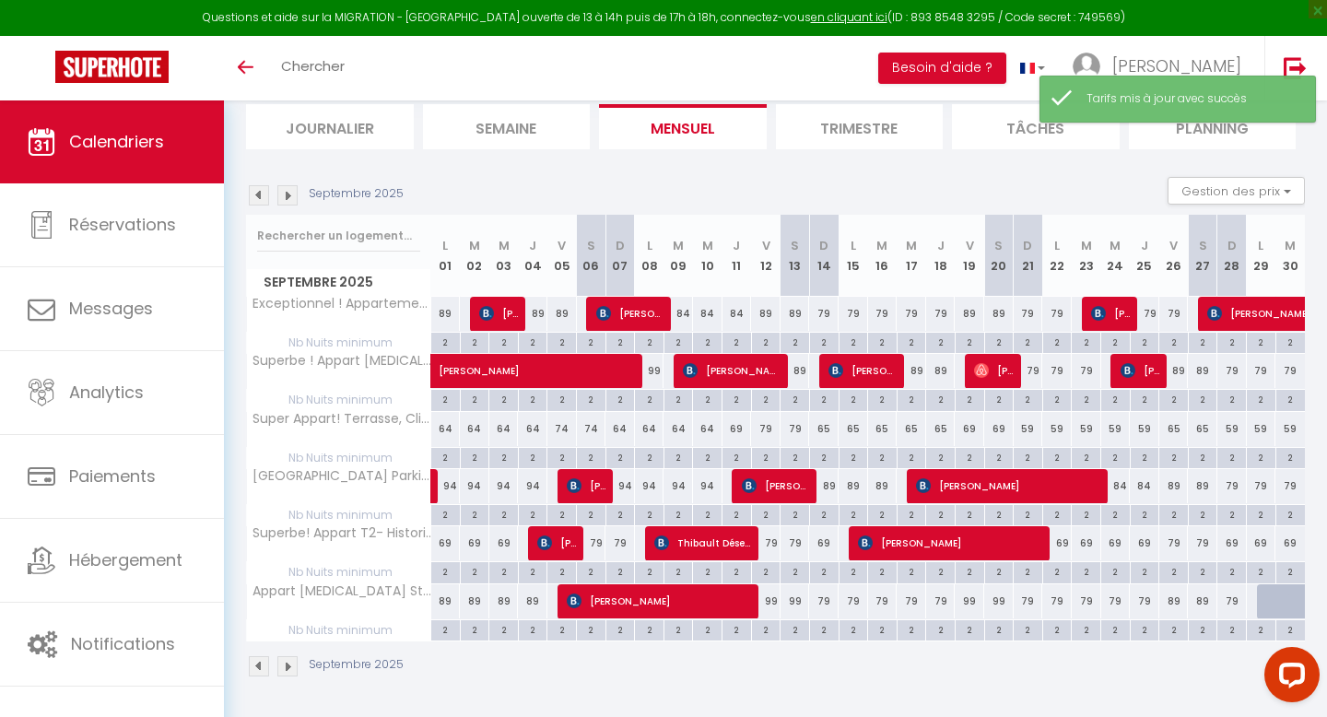
click at [826, 438] on div "65" at bounding box center [823, 429] width 29 height 34
type input "65"
type input "Dim 14 Septembre 2025"
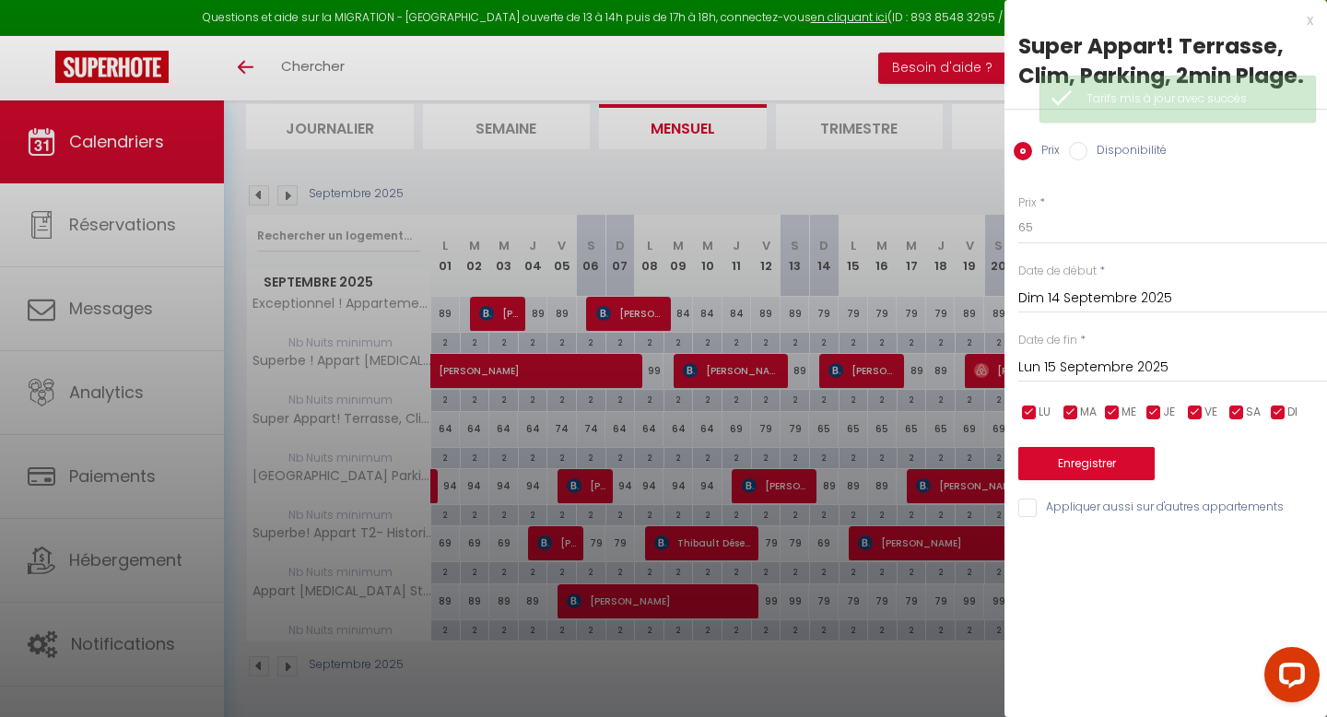
click at [1127, 367] on input "Lun 15 Septembre 2025" at bounding box center [1172, 368] width 309 height 24
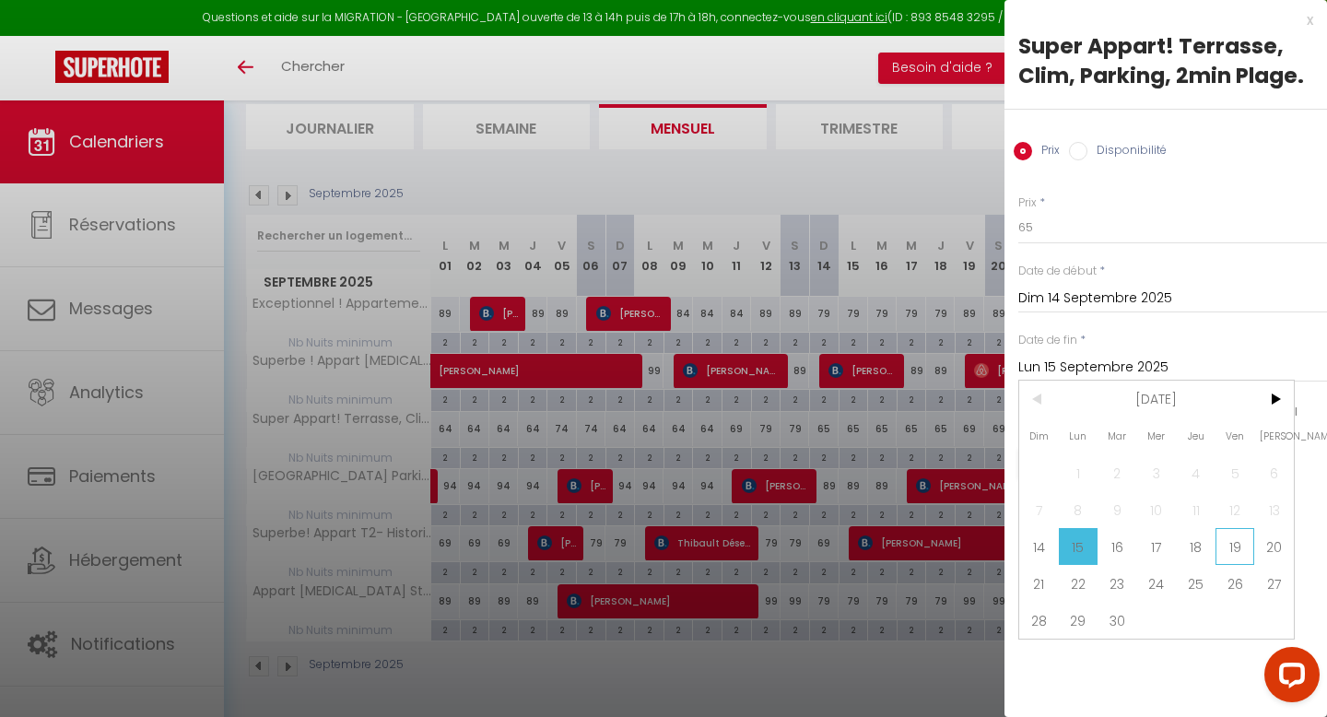
click at [1241, 538] on span "19" at bounding box center [1236, 546] width 40 height 37
type input "Ven 19 Septembre 2025"
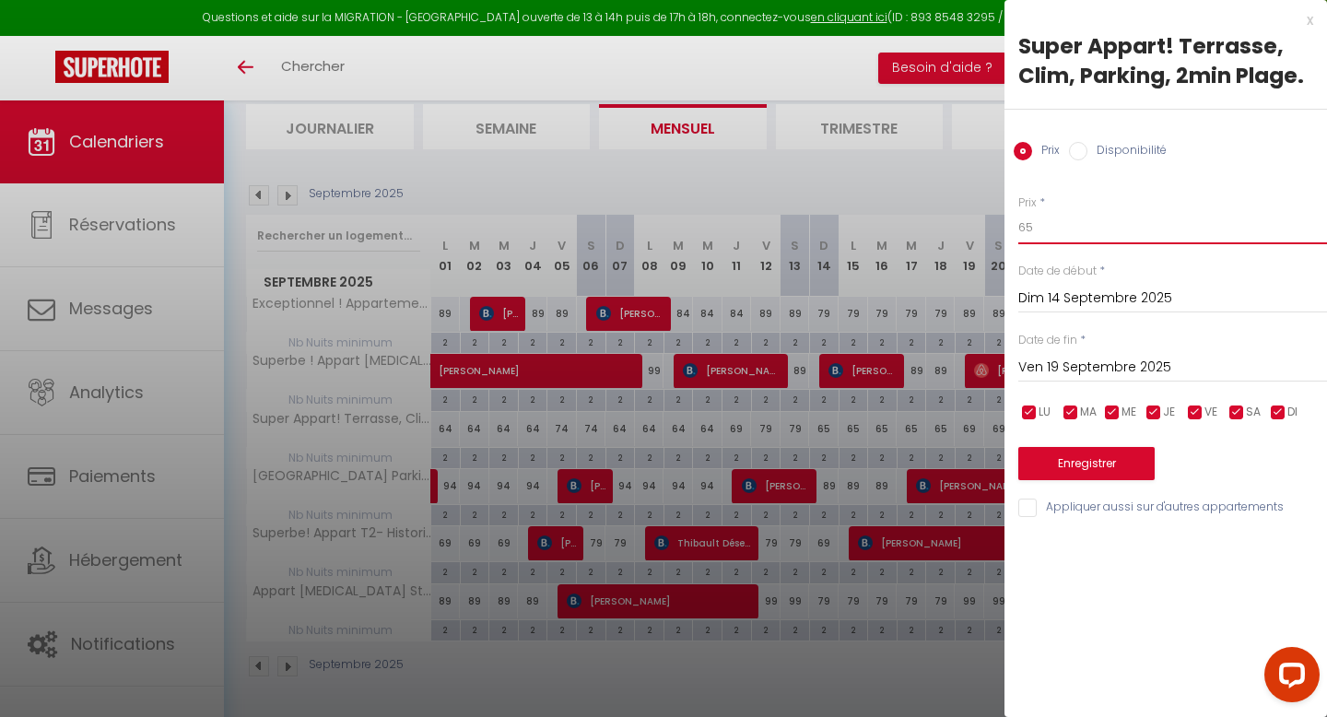
click at [1060, 214] on input "65" at bounding box center [1172, 227] width 309 height 33
type input "60"
click at [1069, 479] on button "Enregistrer" at bounding box center [1086, 463] width 136 height 33
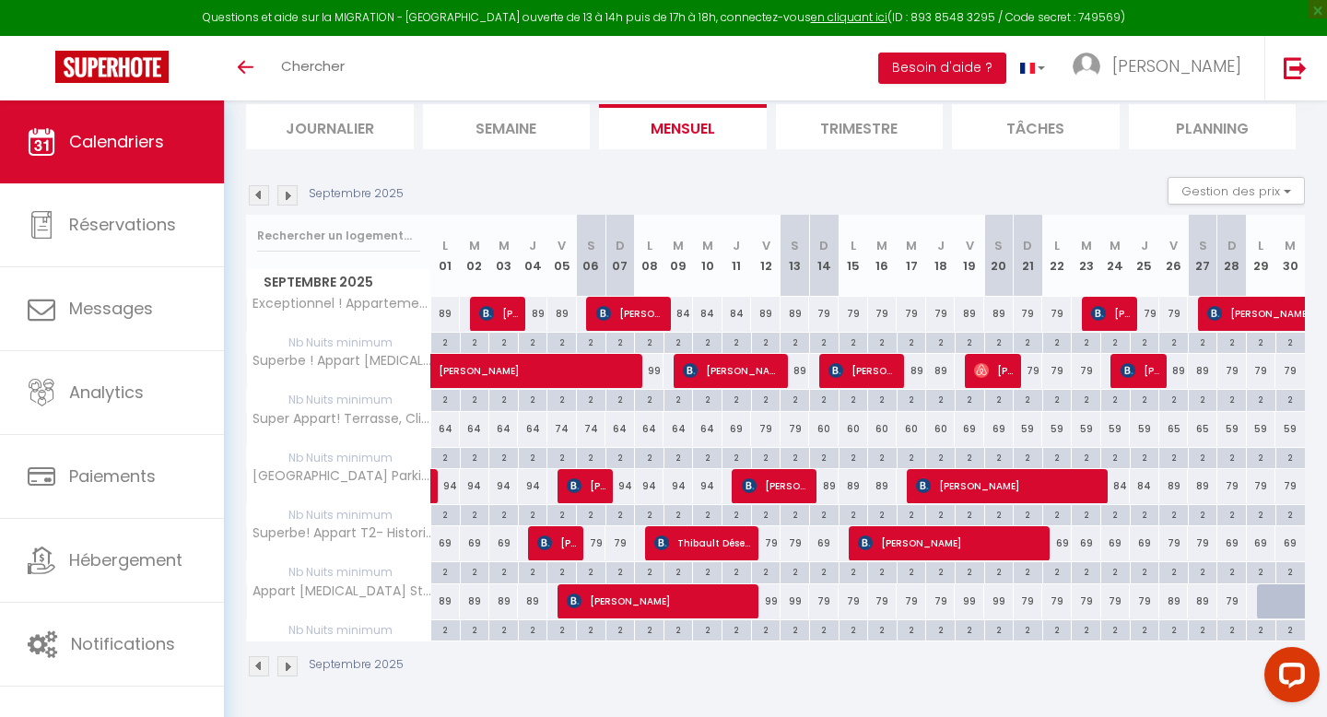
click at [556, 428] on div "74" at bounding box center [561, 429] width 29 height 34
type input "74"
type input "Ven 05 Septembre 2025"
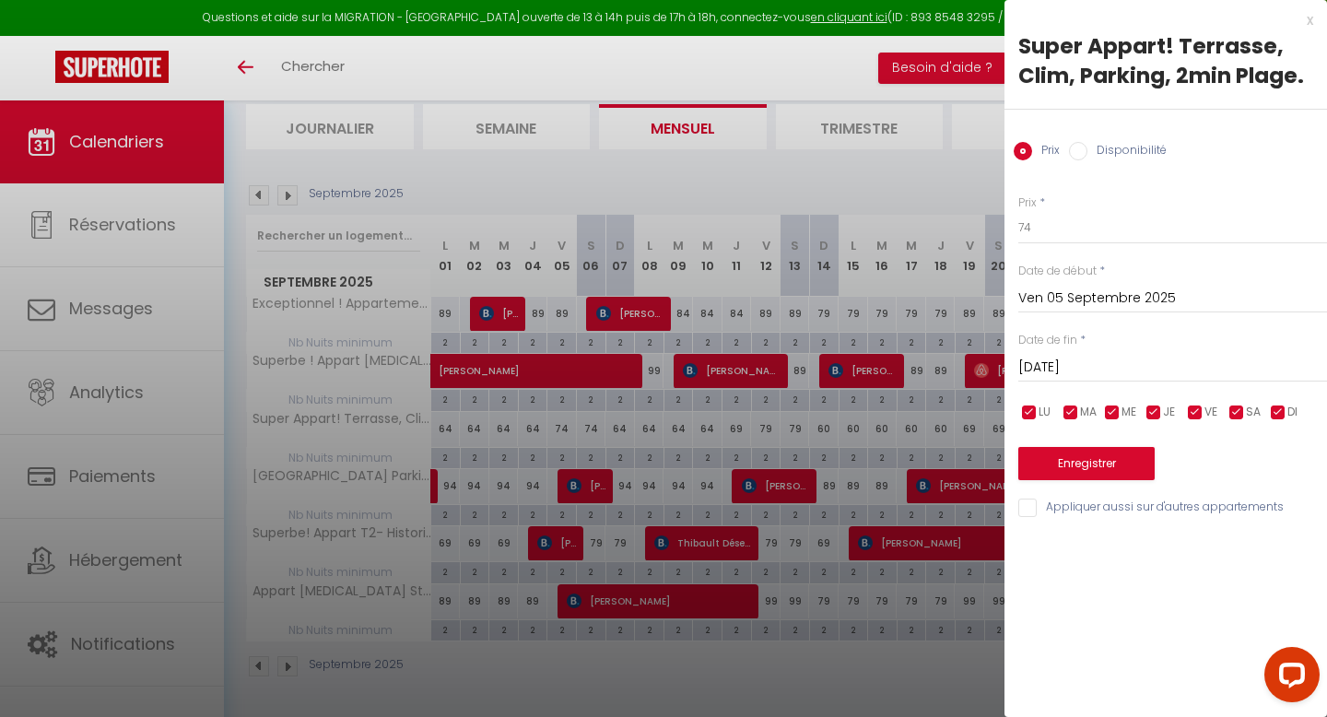
click at [1084, 353] on div "Sam 06 Septembre 2025 < Sep 2025 > Dim Lun Mar Mer Jeu Ven Sam 1 2 3 4 5 6 7 8 …" at bounding box center [1172, 365] width 309 height 33
click at [1087, 376] on input "Sam 06 Septembre 2025" at bounding box center [1172, 368] width 309 height 24
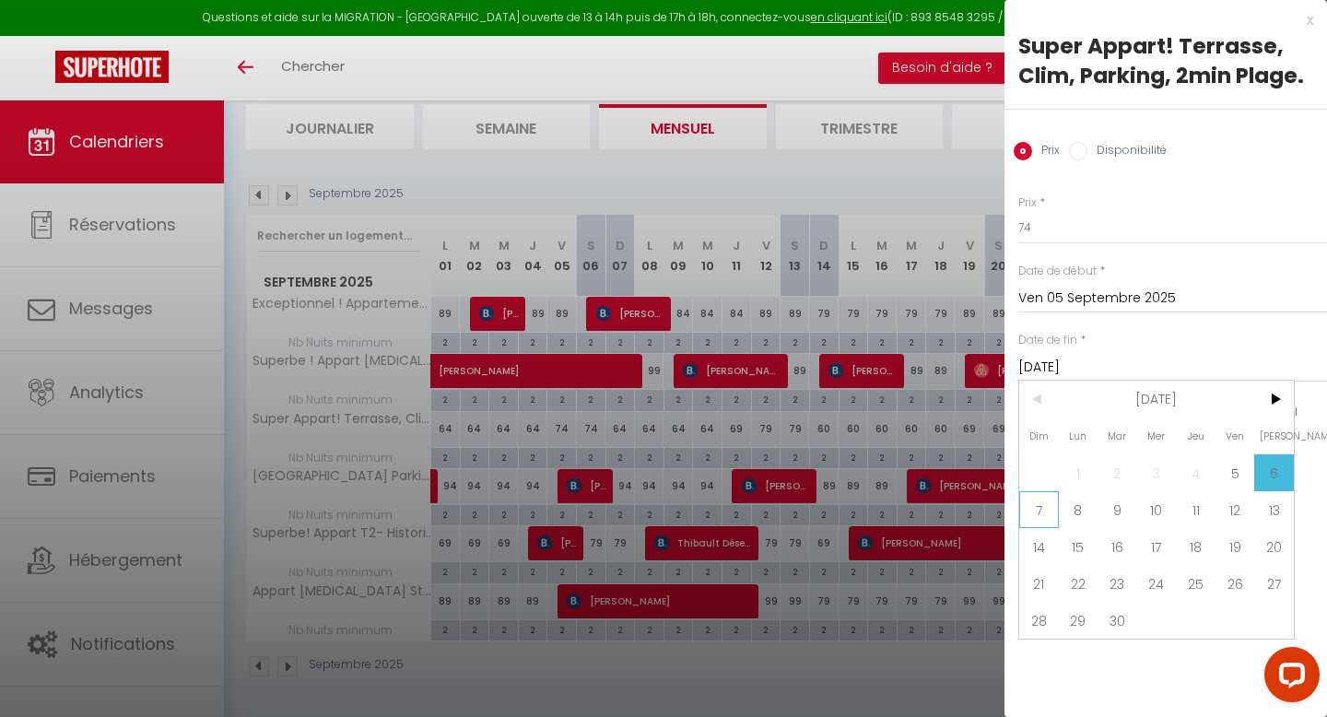
click at [1042, 504] on span "7" at bounding box center [1039, 509] width 40 height 37
type input "Dim 07 Septembre 2025"
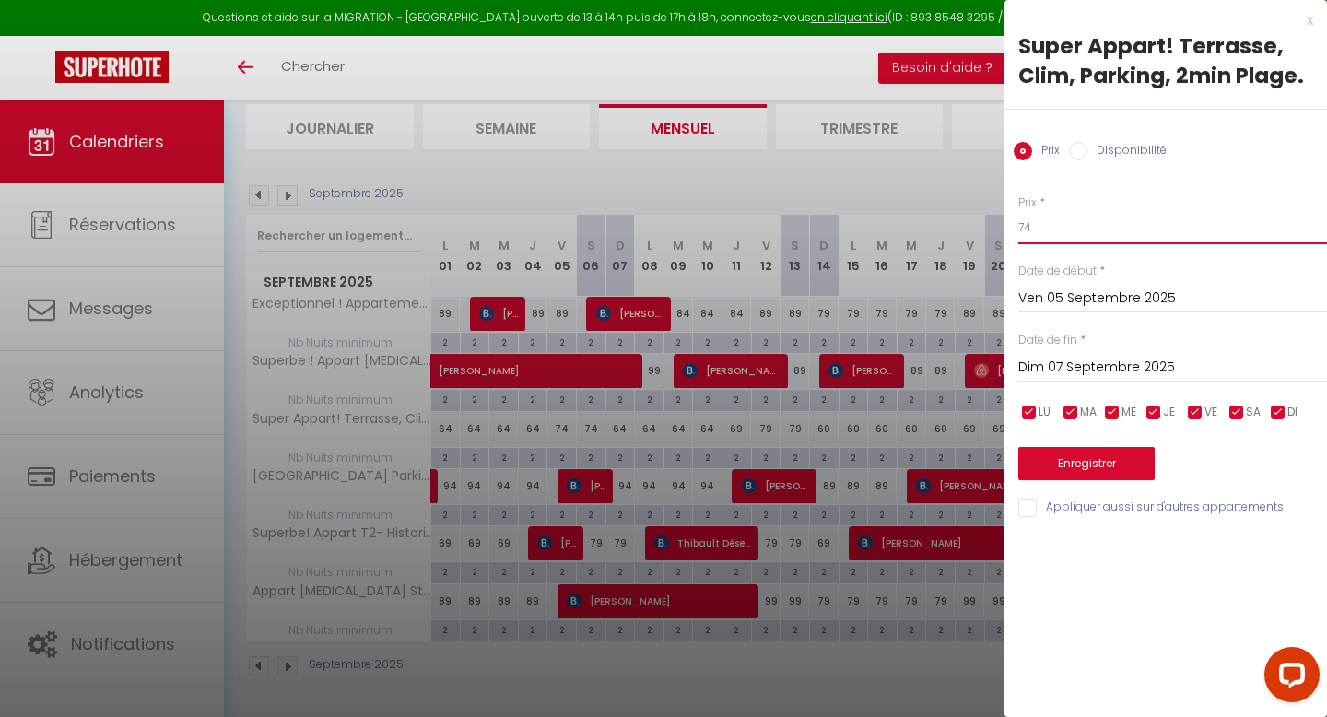
click at [1045, 226] on input "74" at bounding box center [1172, 227] width 309 height 33
type input "69"
click at [1069, 458] on button "Enregistrer" at bounding box center [1086, 463] width 136 height 33
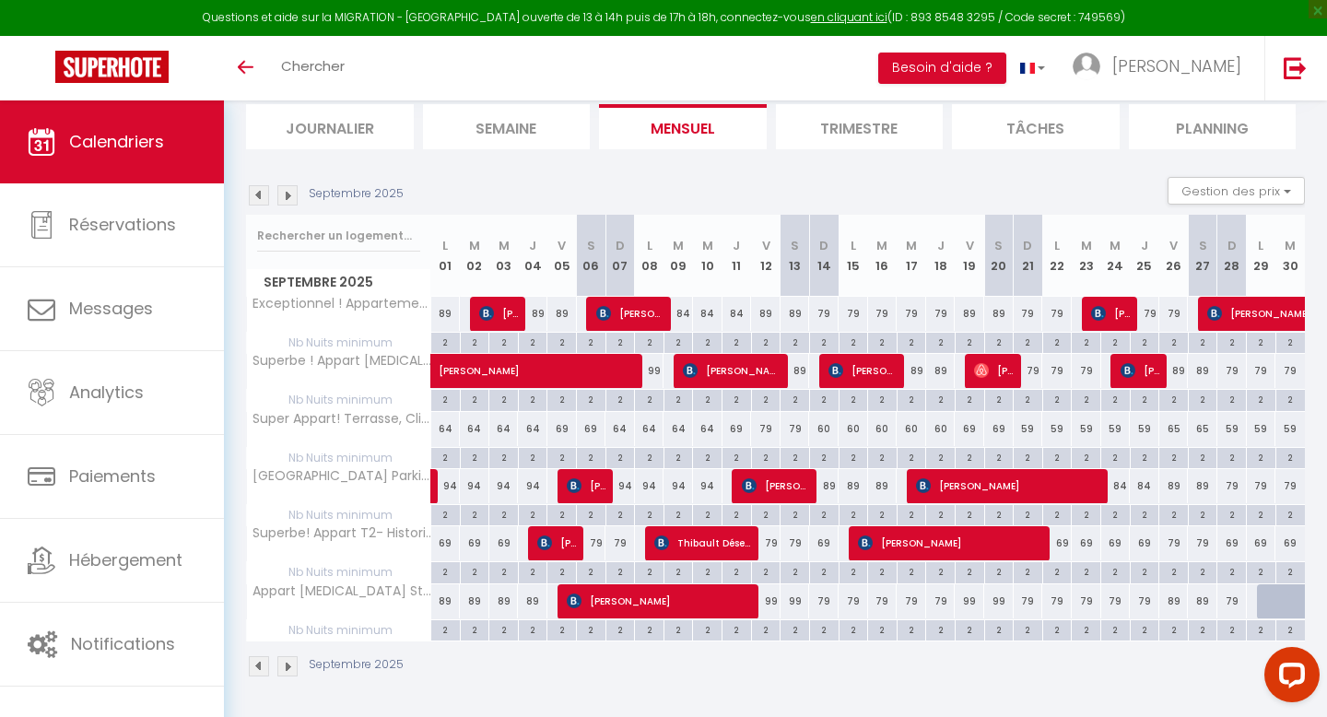
click at [733, 430] on div "69" at bounding box center [737, 429] width 29 height 34
type input "69"
type input "Jeu 11 Septembre 2025"
type input "Ven 12 Septembre 2025"
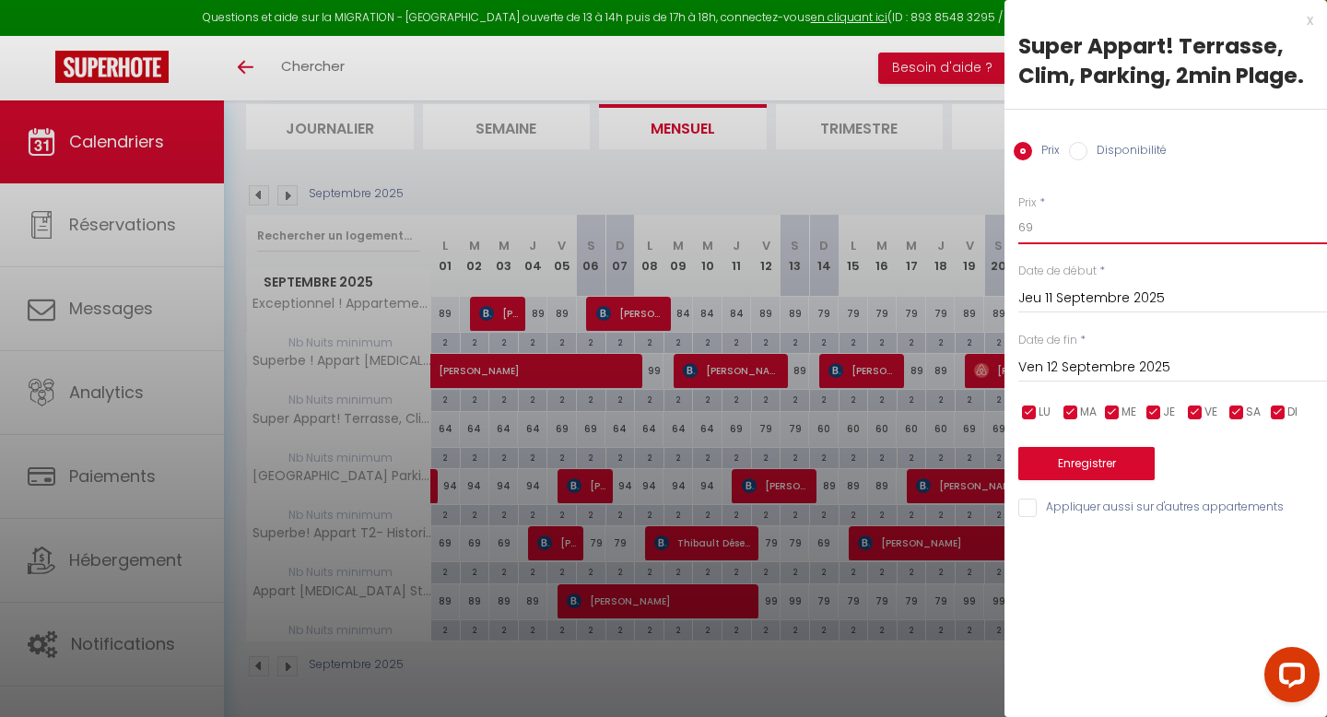
click at [1048, 224] on input "69" at bounding box center [1172, 227] width 309 height 33
type input "64"
click at [1053, 475] on button "Enregistrer" at bounding box center [1086, 463] width 136 height 33
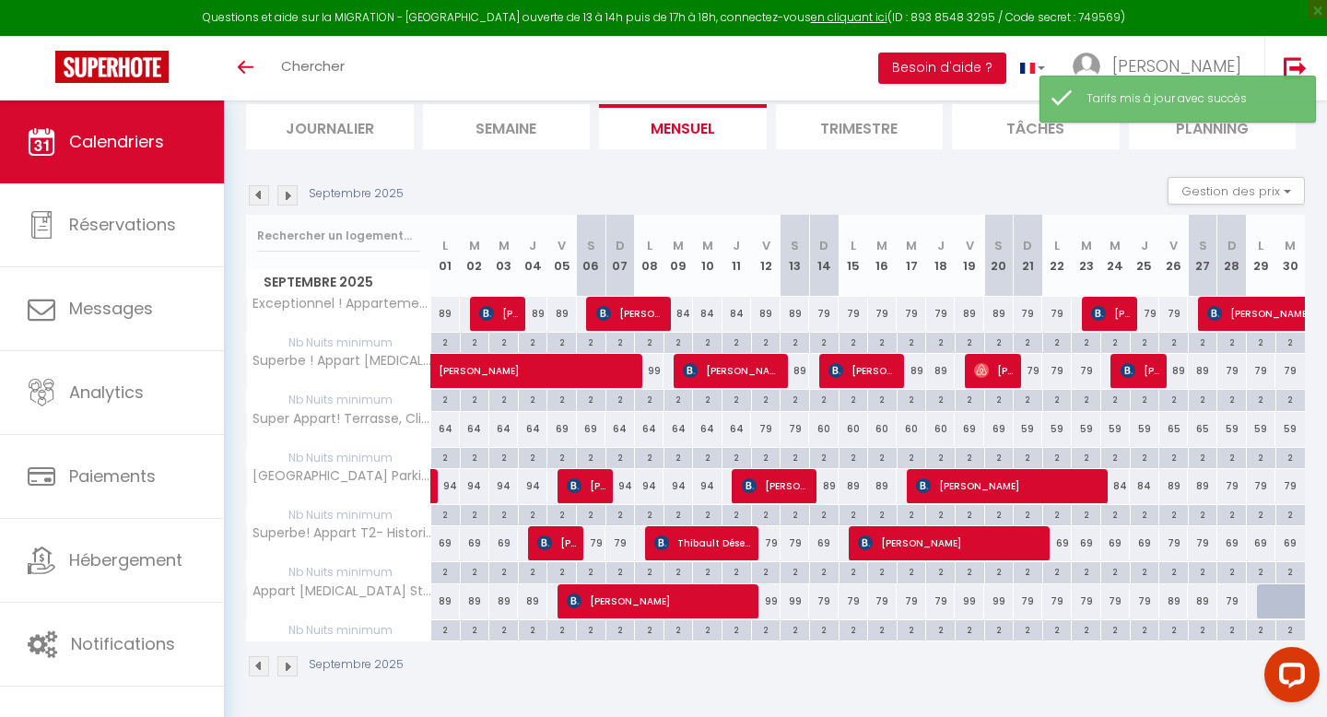
click at [774, 434] on div "79" at bounding box center [765, 429] width 29 height 34
type input "79"
type input "Ven 12 Septembre 2025"
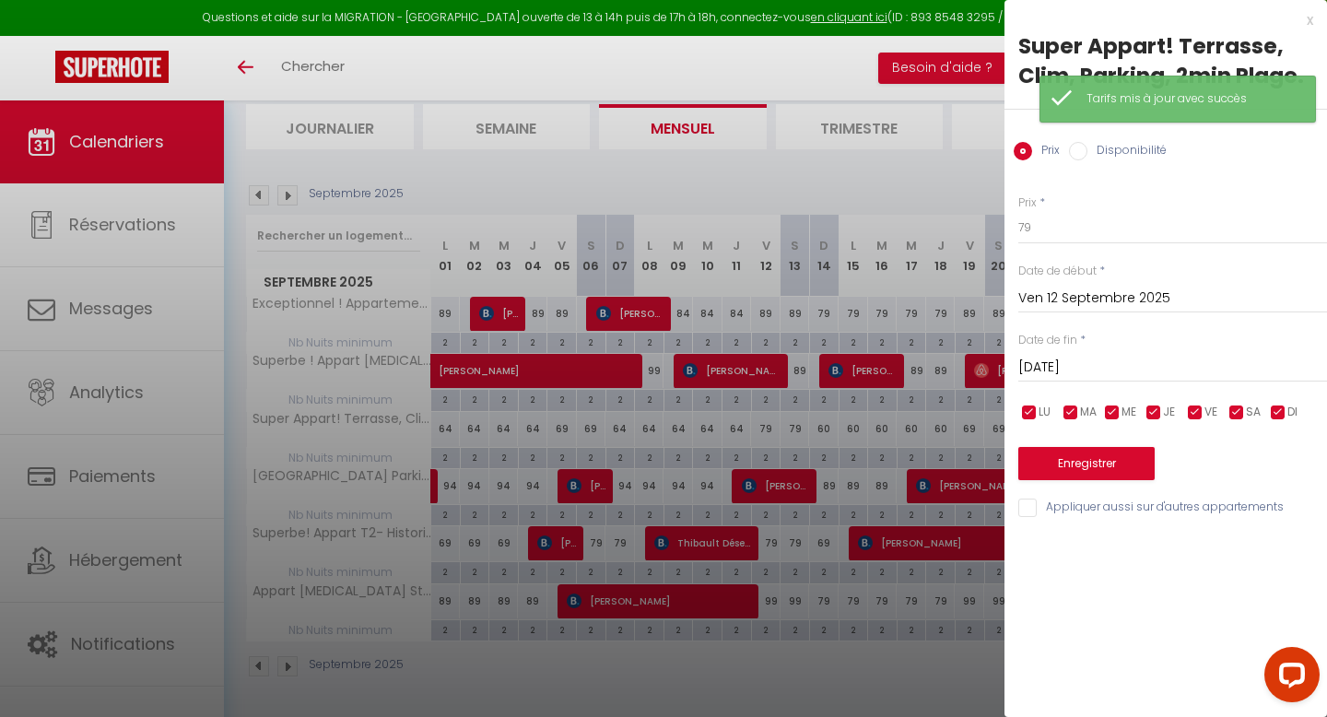
click at [1126, 370] on input "Sam 13 Septembre 2025" at bounding box center [1172, 368] width 309 height 24
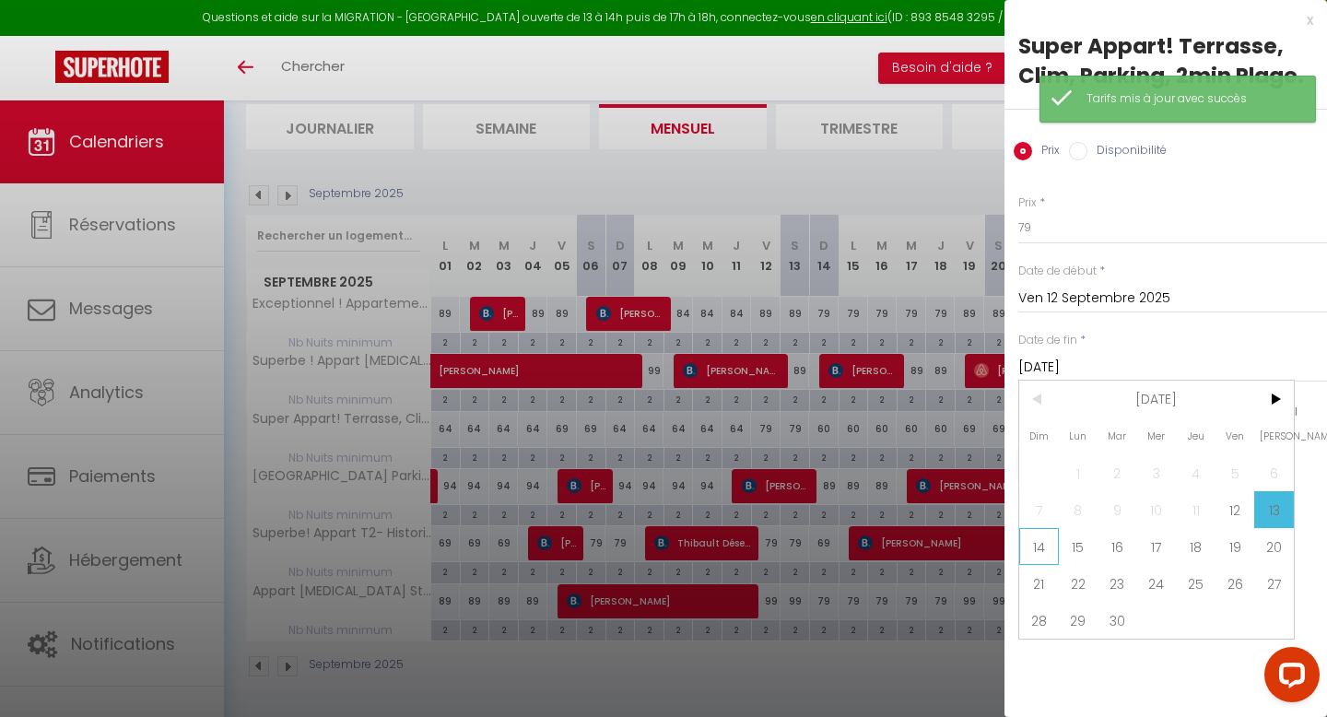
click at [1025, 545] on span "14" at bounding box center [1039, 546] width 40 height 37
type input "Dim 14 Septembre 2025"
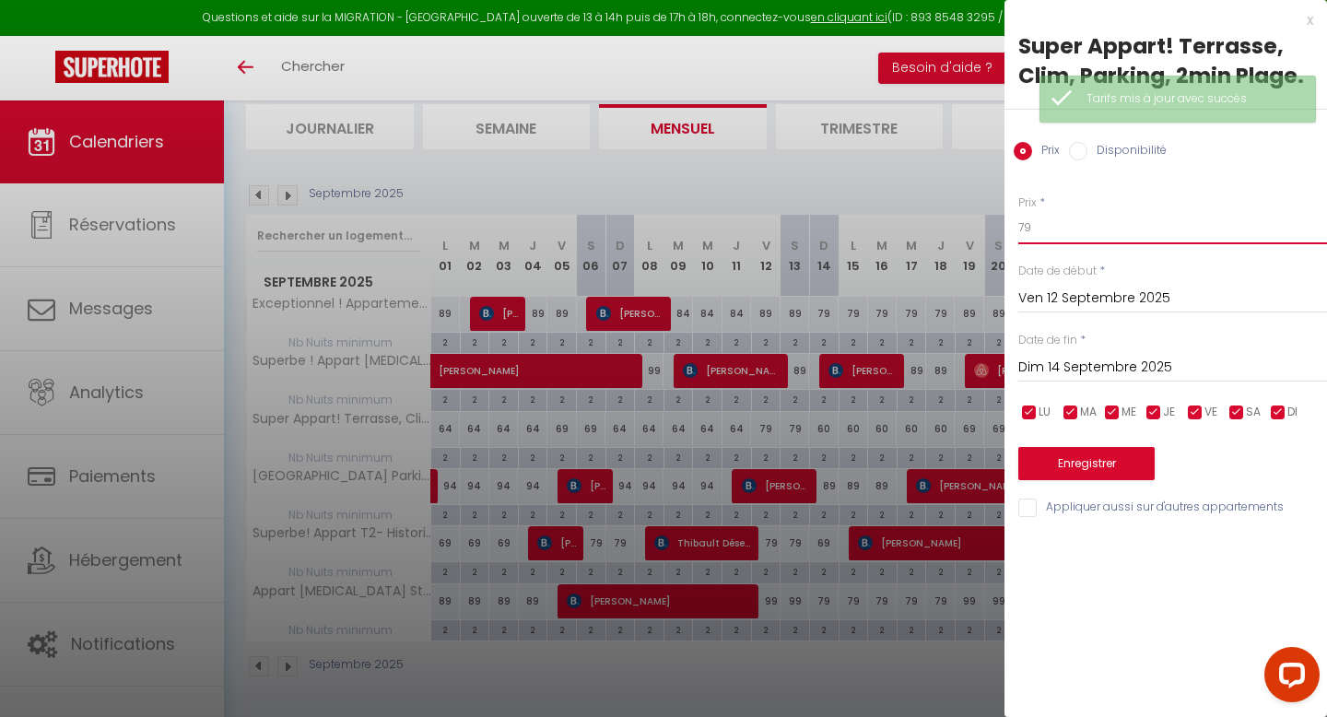
click at [1104, 218] on input "79" at bounding box center [1172, 227] width 309 height 33
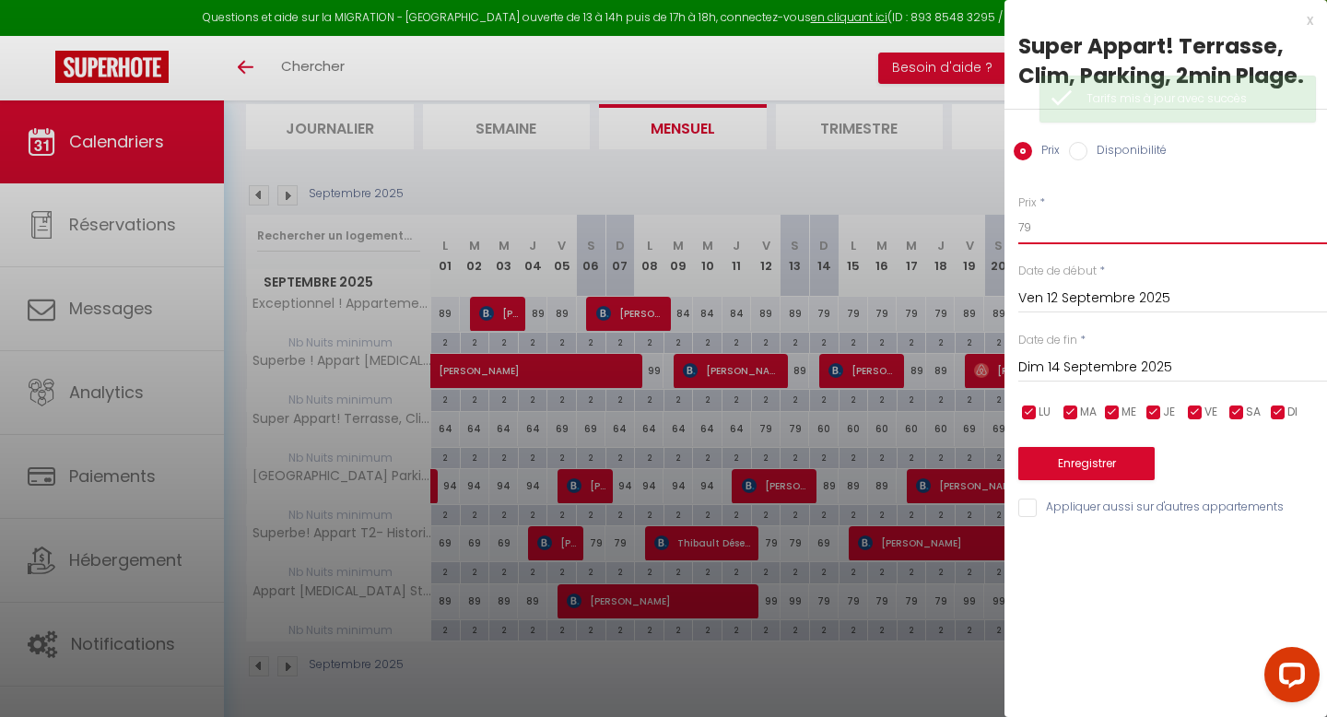
click at [1104, 218] on input "79" at bounding box center [1172, 227] width 309 height 33
type input "69"
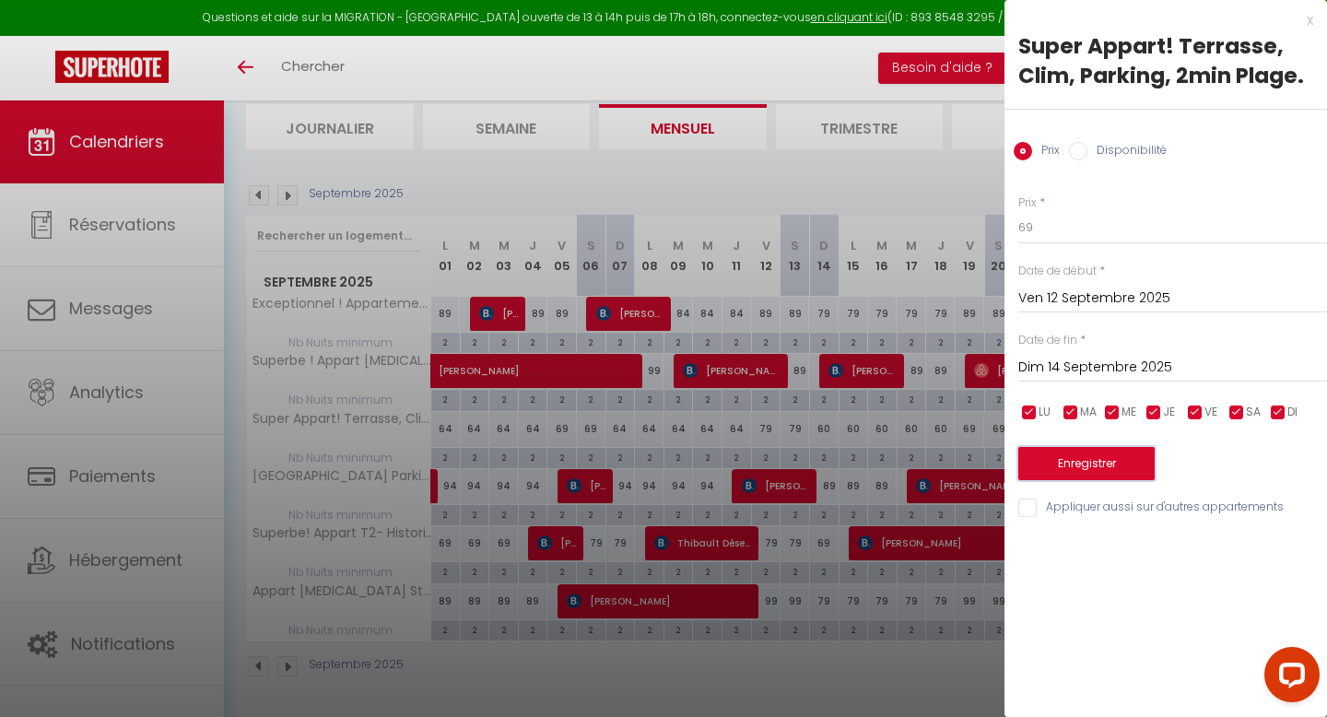
click at [1100, 463] on button "Enregistrer" at bounding box center [1086, 463] width 136 height 33
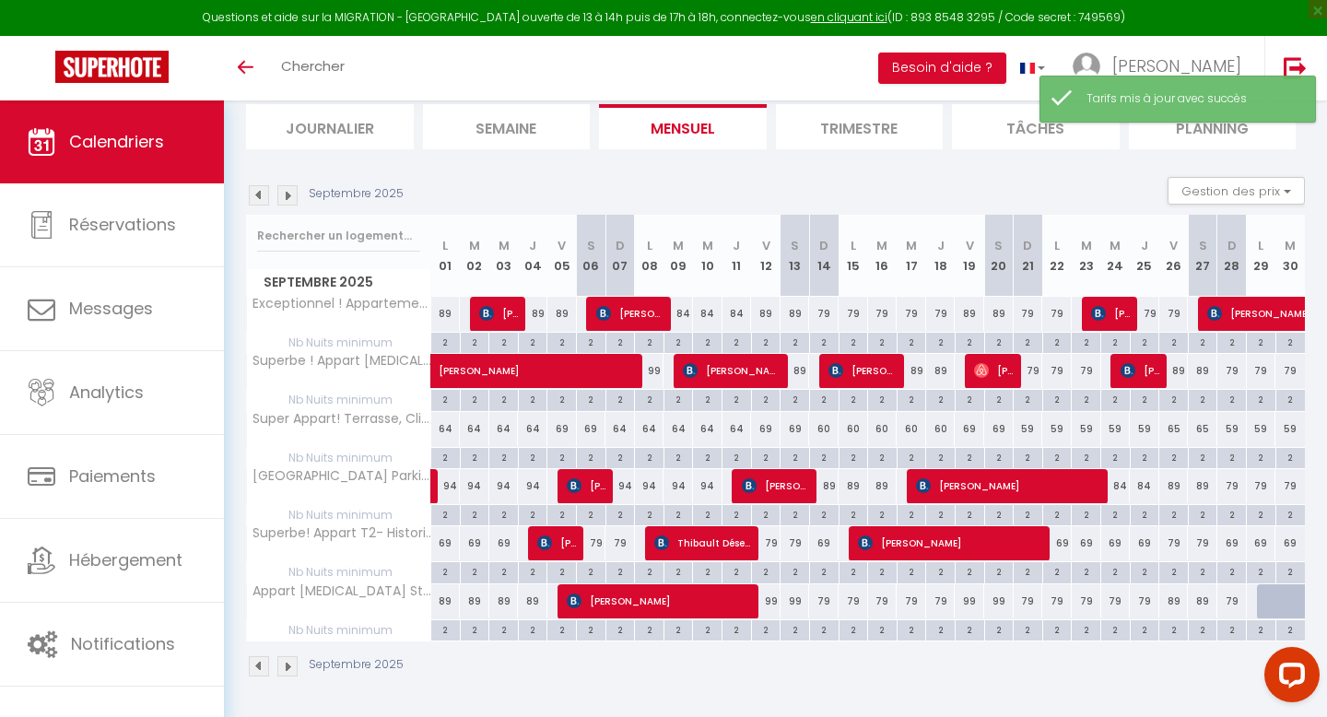
click at [959, 429] on div "69" at bounding box center [969, 429] width 29 height 34
type input "69"
type input "Ven 19 Septembre 2025"
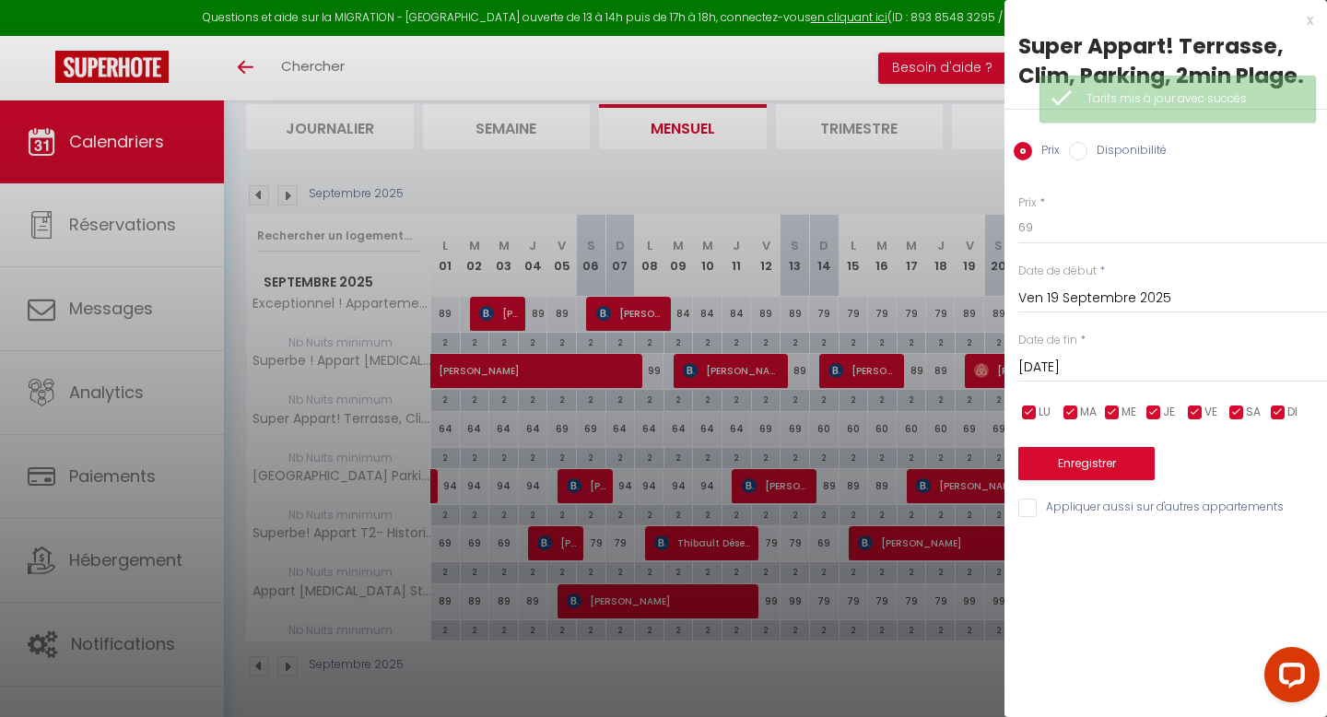
click at [1088, 364] on input "Sam 20 Septembre 2025" at bounding box center [1172, 368] width 309 height 24
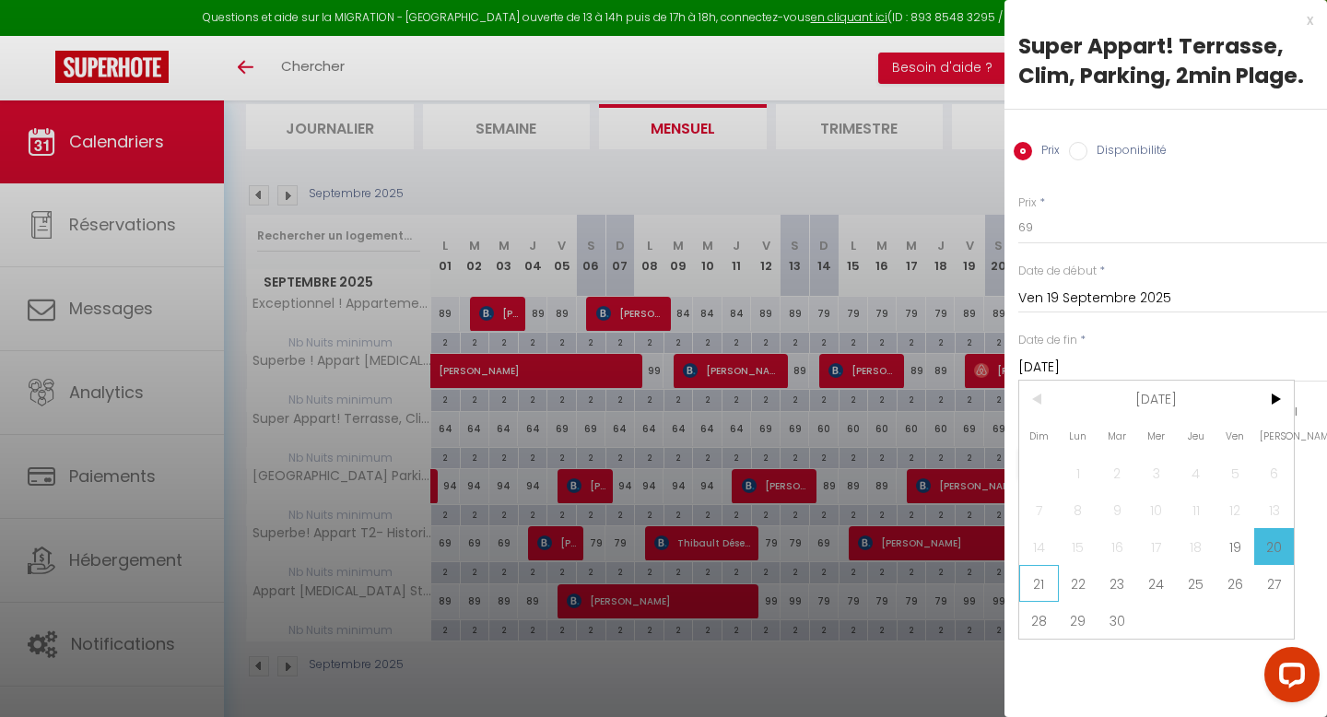
click at [1041, 590] on span "21" at bounding box center [1039, 583] width 40 height 37
type input "Dim 21 Septembre 2025"
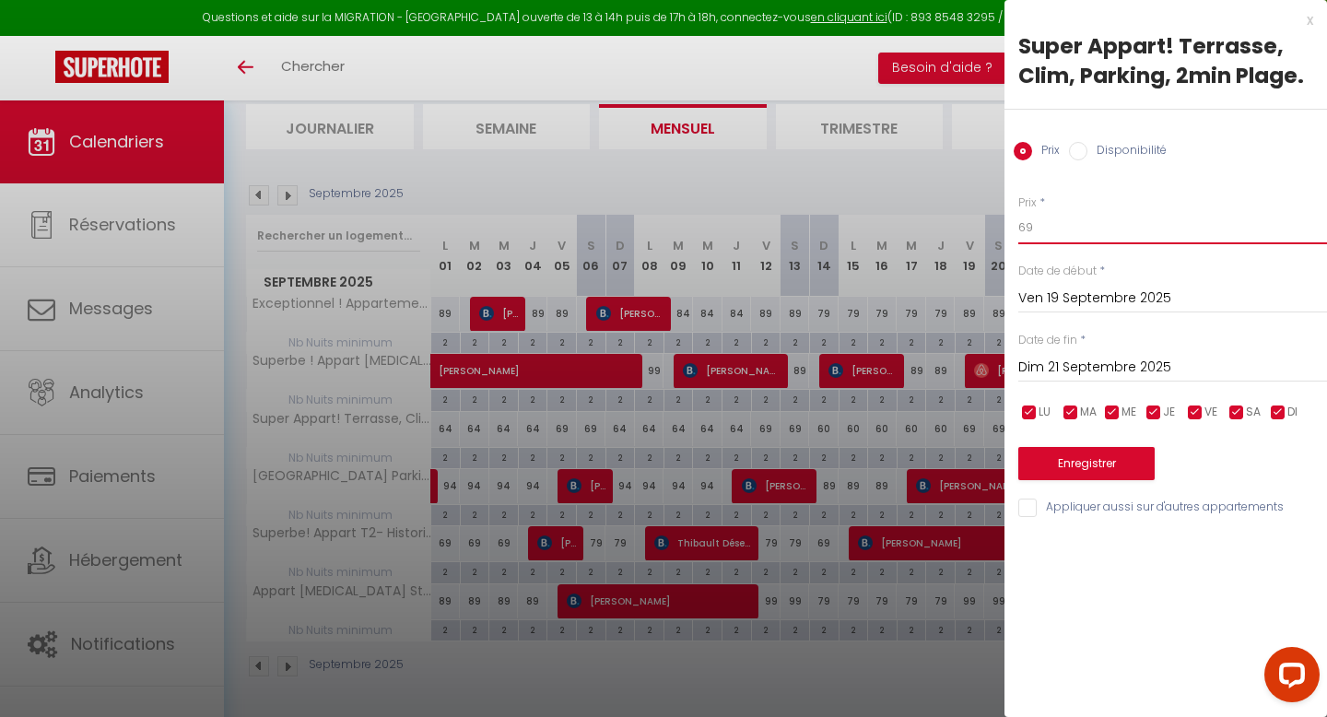
click at [1063, 234] on input "69" at bounding box center [1172, 227] width 309 height 33
type input "65"
click at [1117, 461] on button "Enregistrer" at bounding box center [1086, 463] width 136 height 33
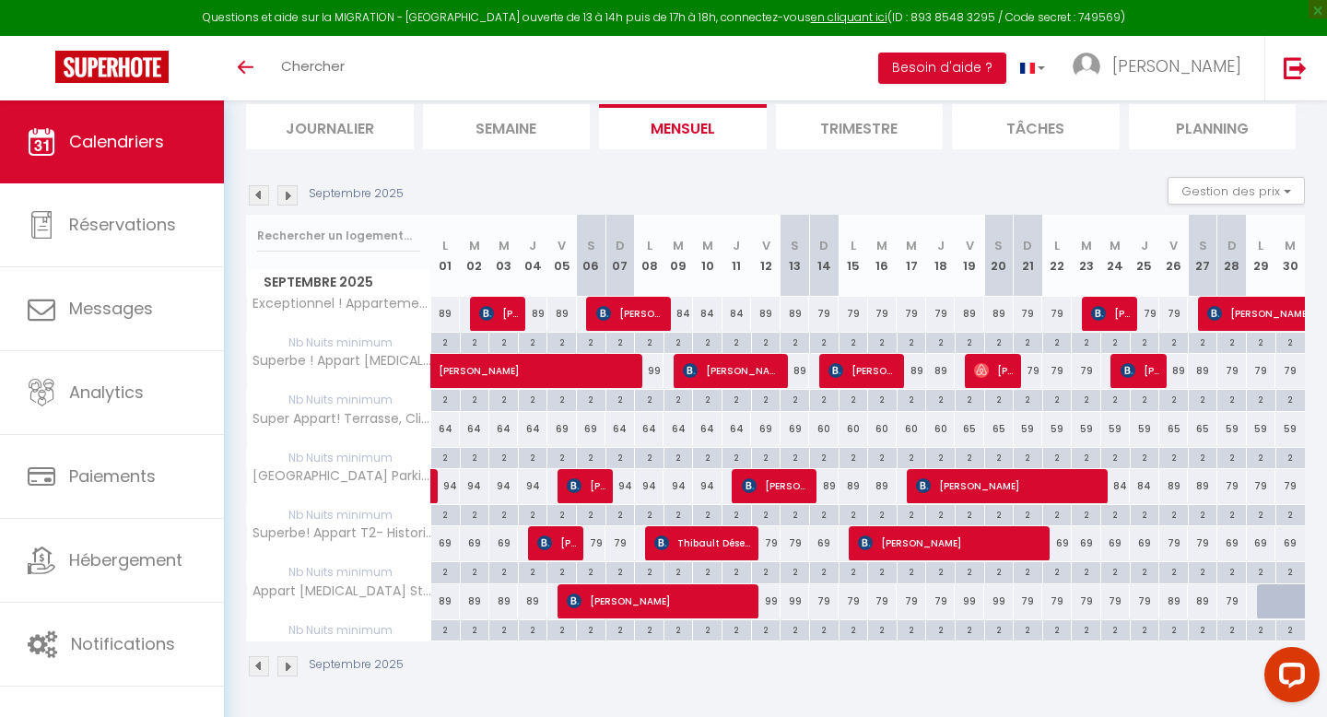
click at [289, 194] on img at bounding box center [287, 195] width 20 height 20
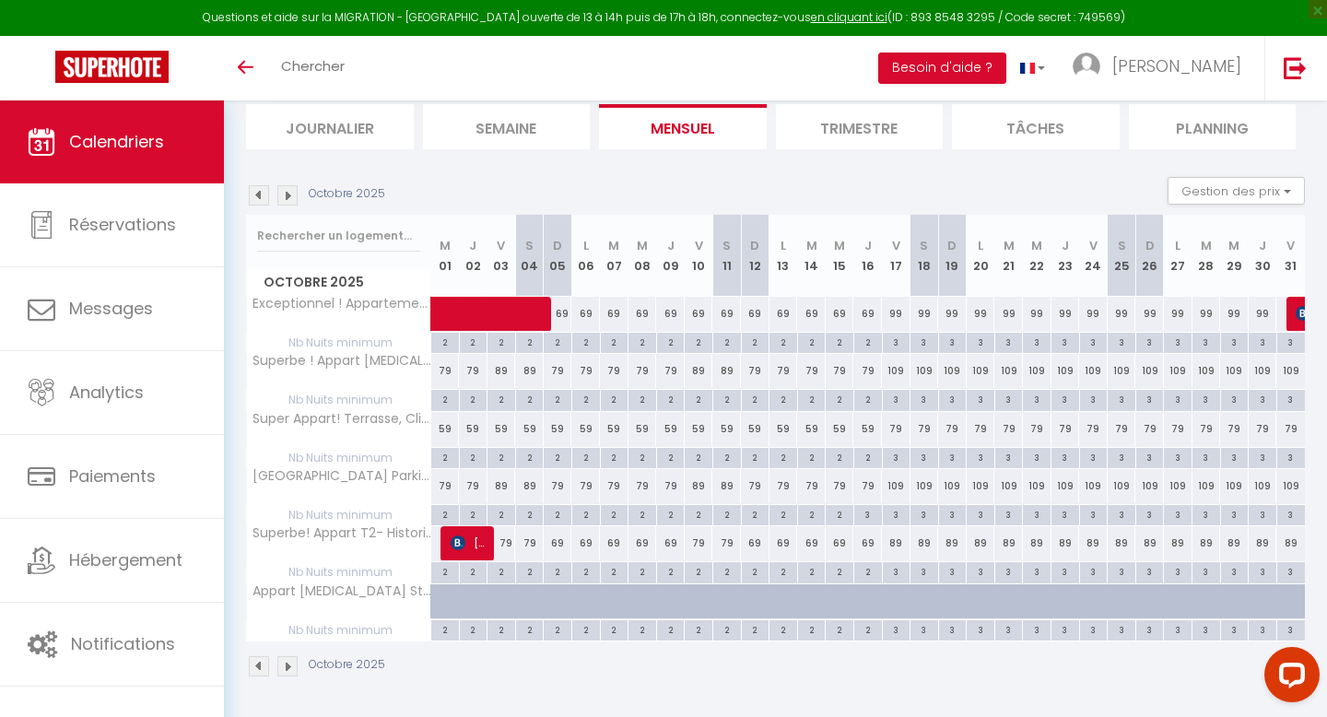
click at [441, 426] on div "59" at bounding box center [445, 429] width 29 height 34
type input "59"
type input "Mer 01 Octobre 2025"
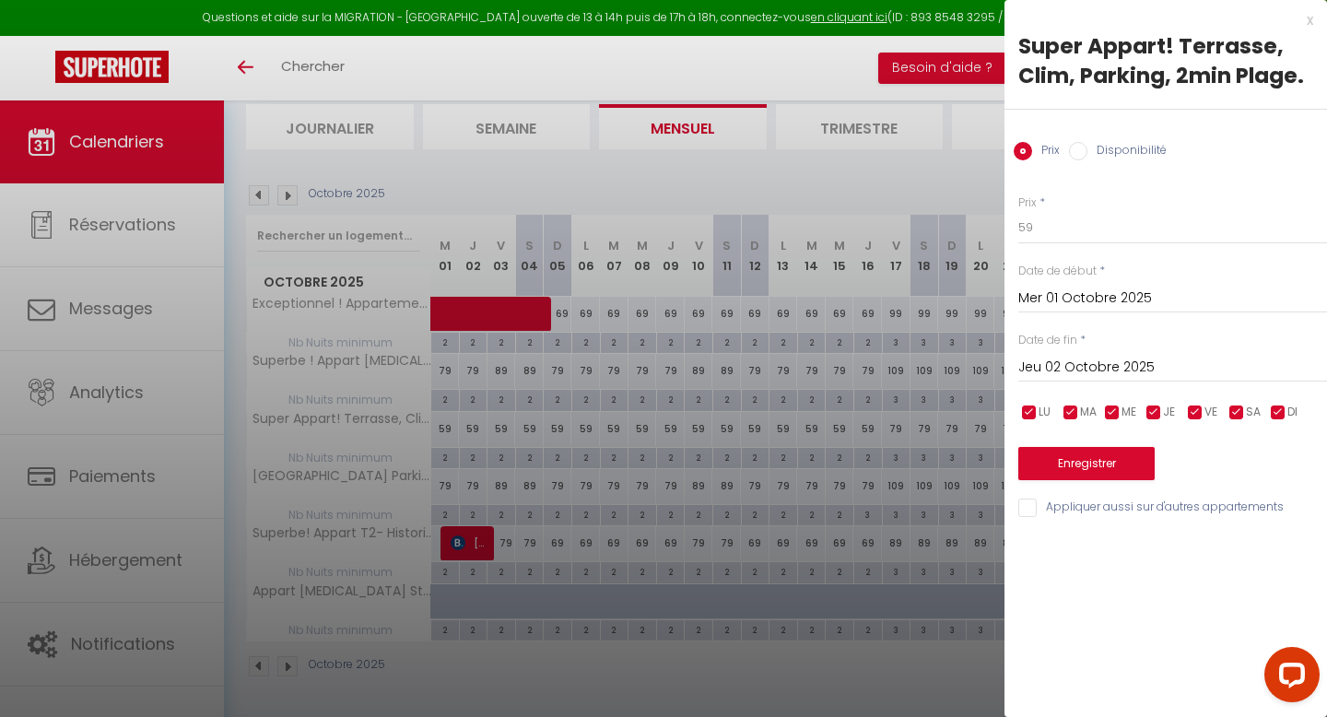
click at [1096, 352] on div "Jeu 02 Octobre 2025 < Oct 2025 > Dim Lun Mar Mer Jeu Ven Sam 1 2 3 4 5 6 7 8 9 …" at bounding box center [1172, 365] width 309 height 33
click at [1082, 374] on input "Jeu 02 Octobre 2025" at bounding box center [1172, 368] width 309 height 24
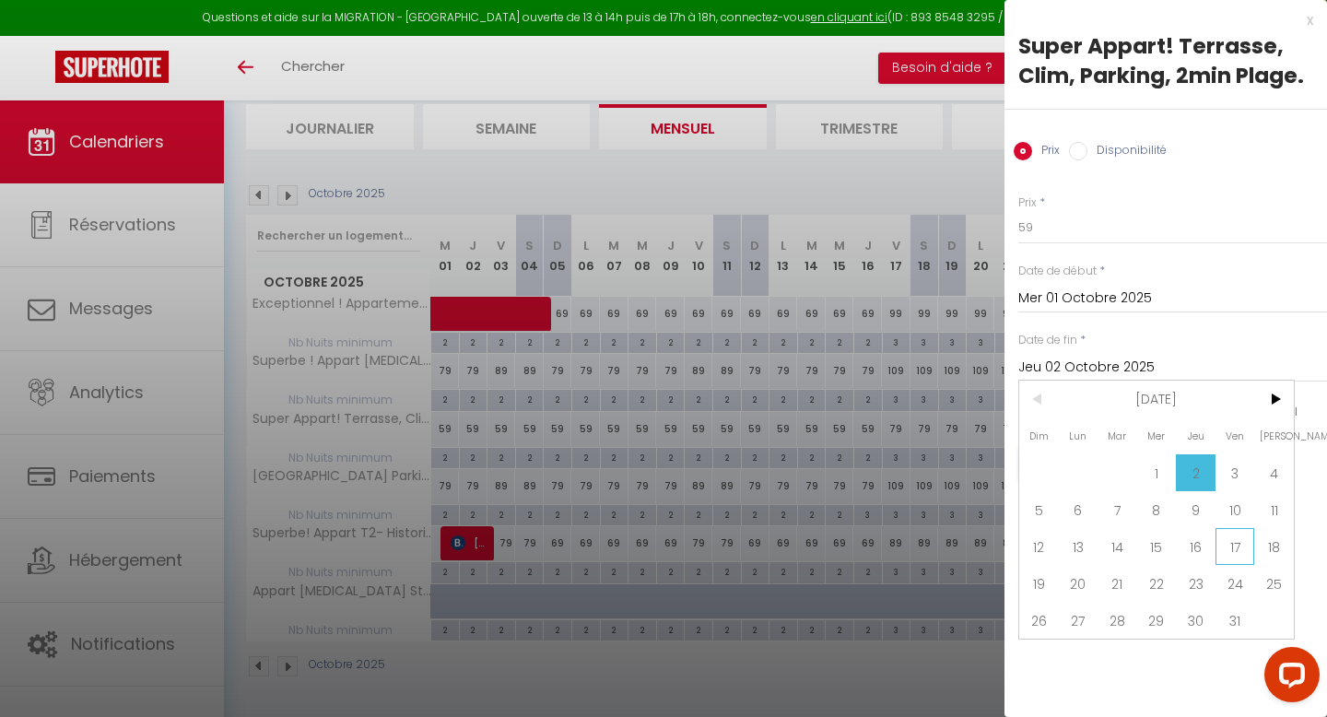
click at [1233, 544] on span "17" at bounding box center [1236, 546] width 40 height 37
type input "Ven 17 Octobre 2025"
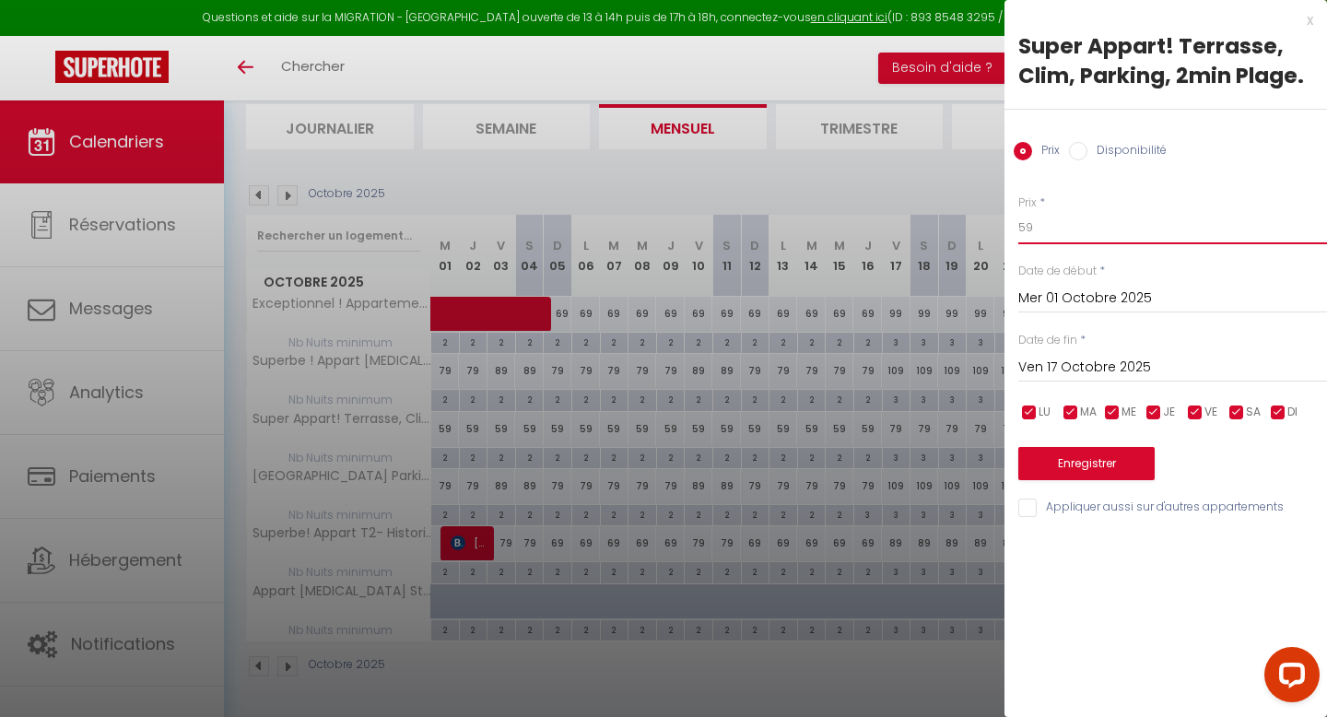
click at [1040, 242] on input "59" at bounding box center [1172, 227] width 309 height 33
type input "54"
click at [1058, 466] on button "Enregistrer" at bounding box center [1086, 463] width 136 height 33
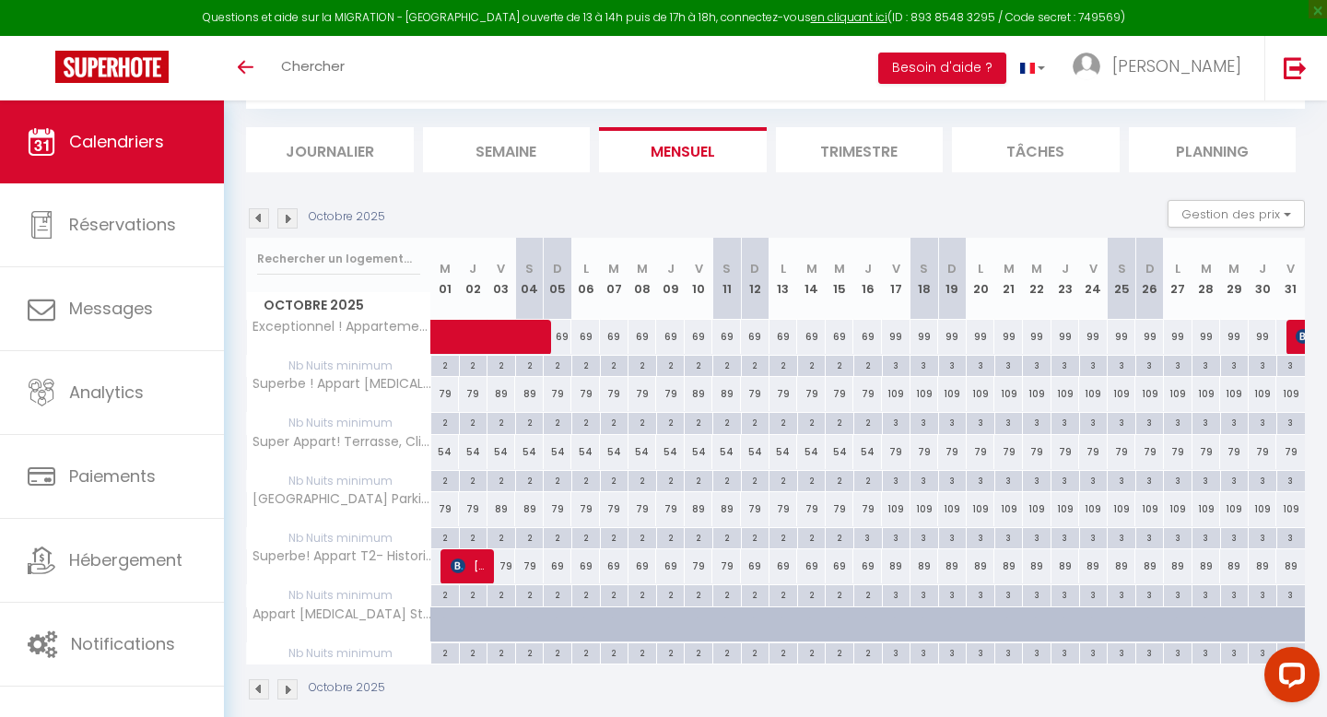
scroll to position [88, 0]
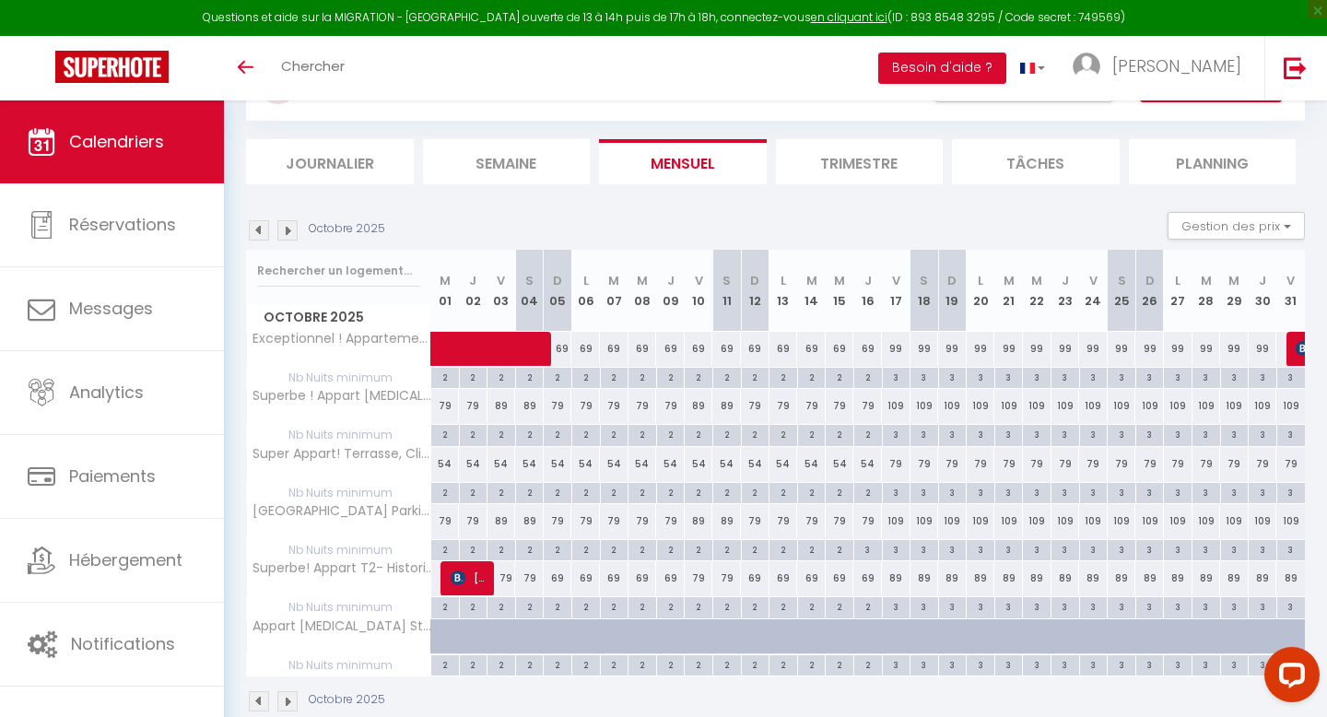
click at [256, 234] on img at bounding box center [259, 230] width 20 height 20
